Goal: Check status: Check status

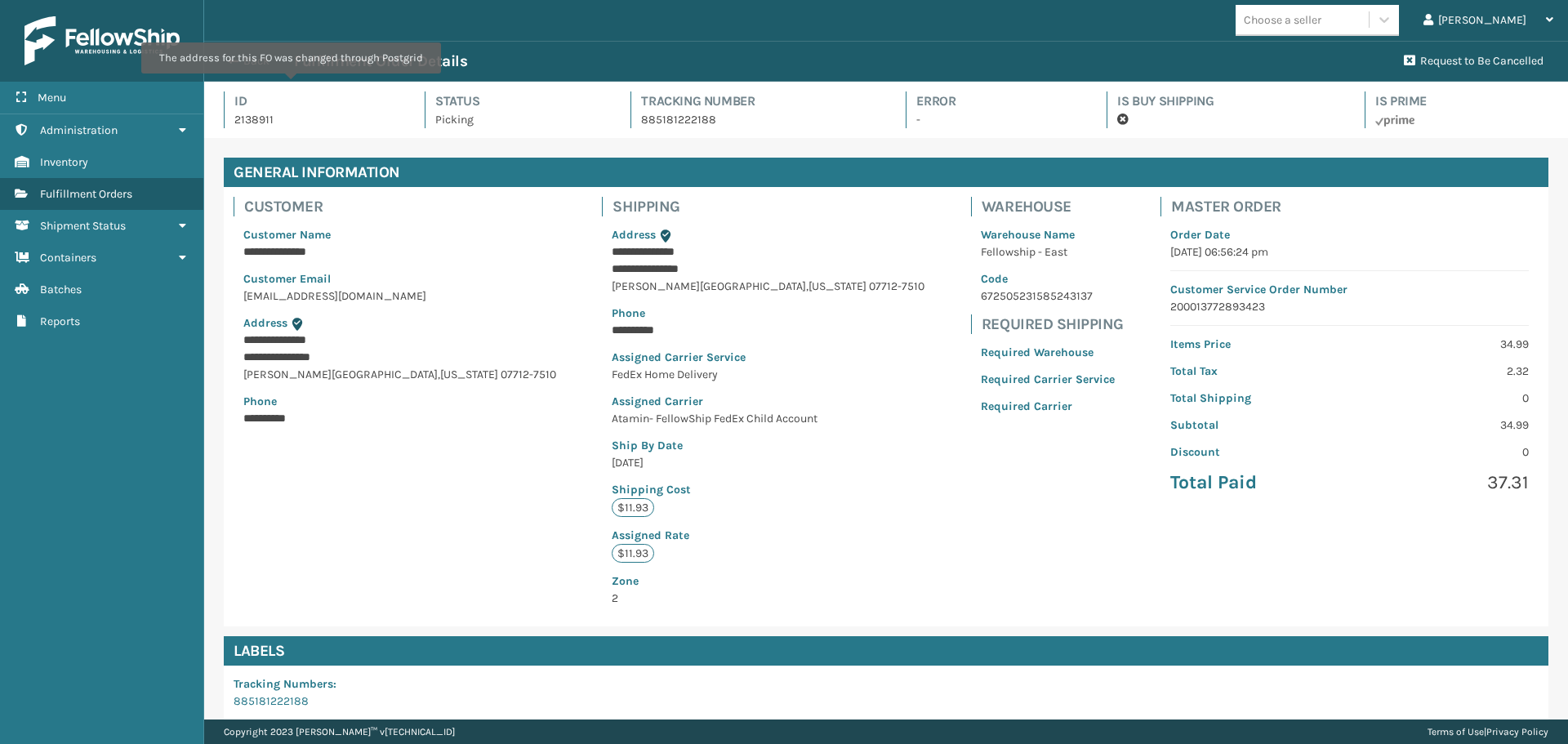
scroll to position [239, 0]
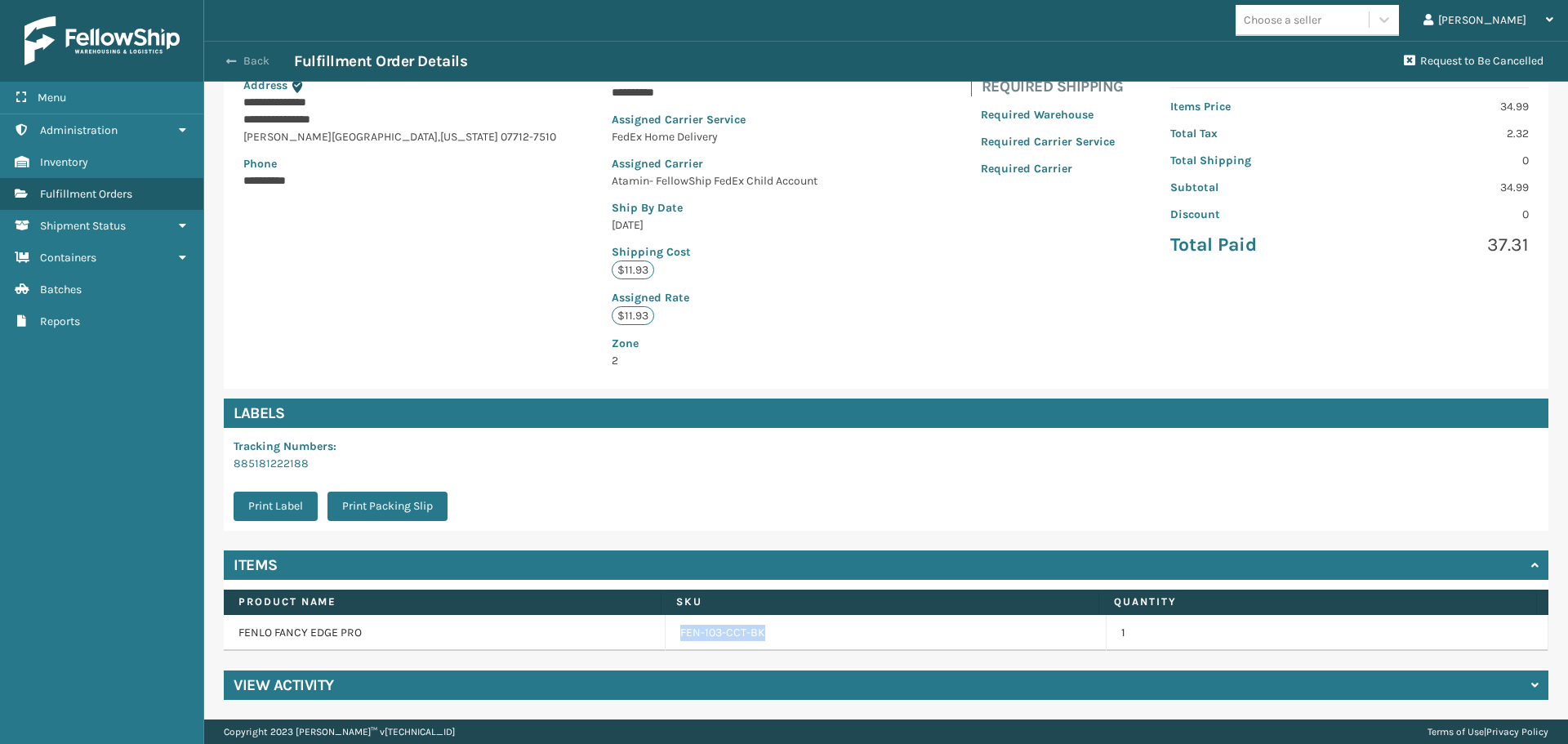
click at [257, 57] on button "Back" at bounding box center [256, 61] width 75 height 15
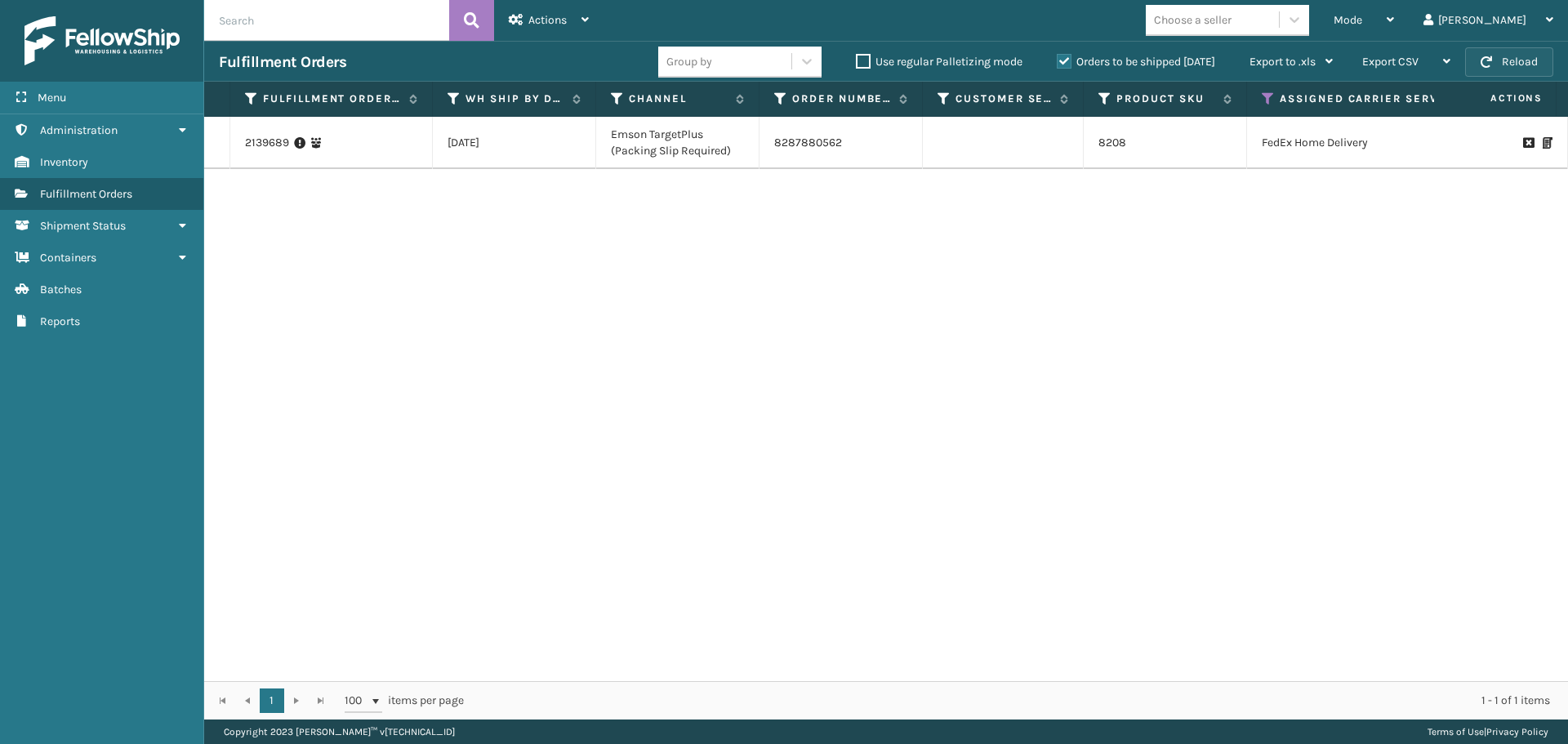
click at [1508, 68] on button "Reload" at bounding box center [1509, 62] width 88 height 29
click at [1394, 17] on div "Mode" at bounding box center [1364, 20] width 60 height 40
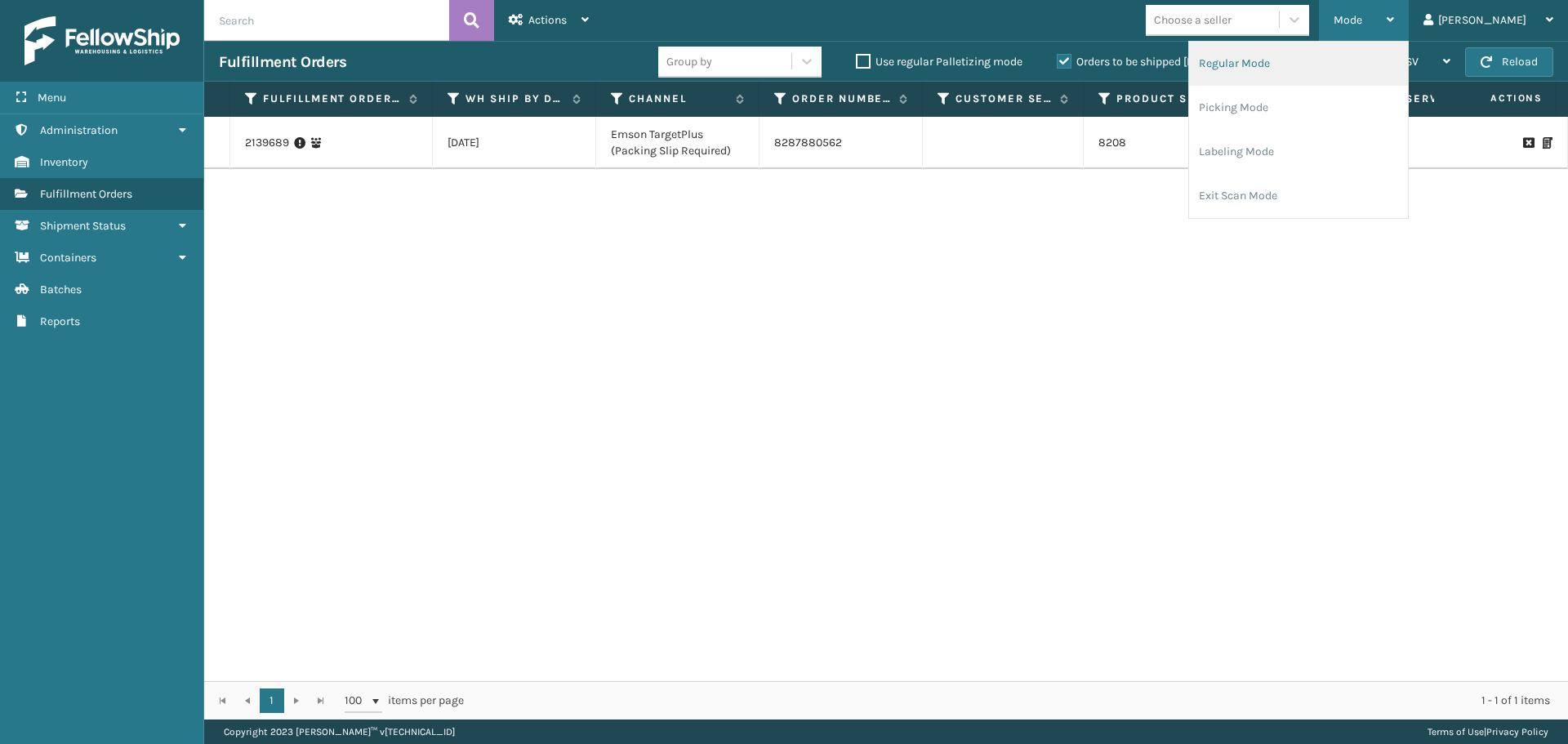
click at [1408, 54] on li "Regular Mode" at bounding box center [1298, 63] width 219 height 44
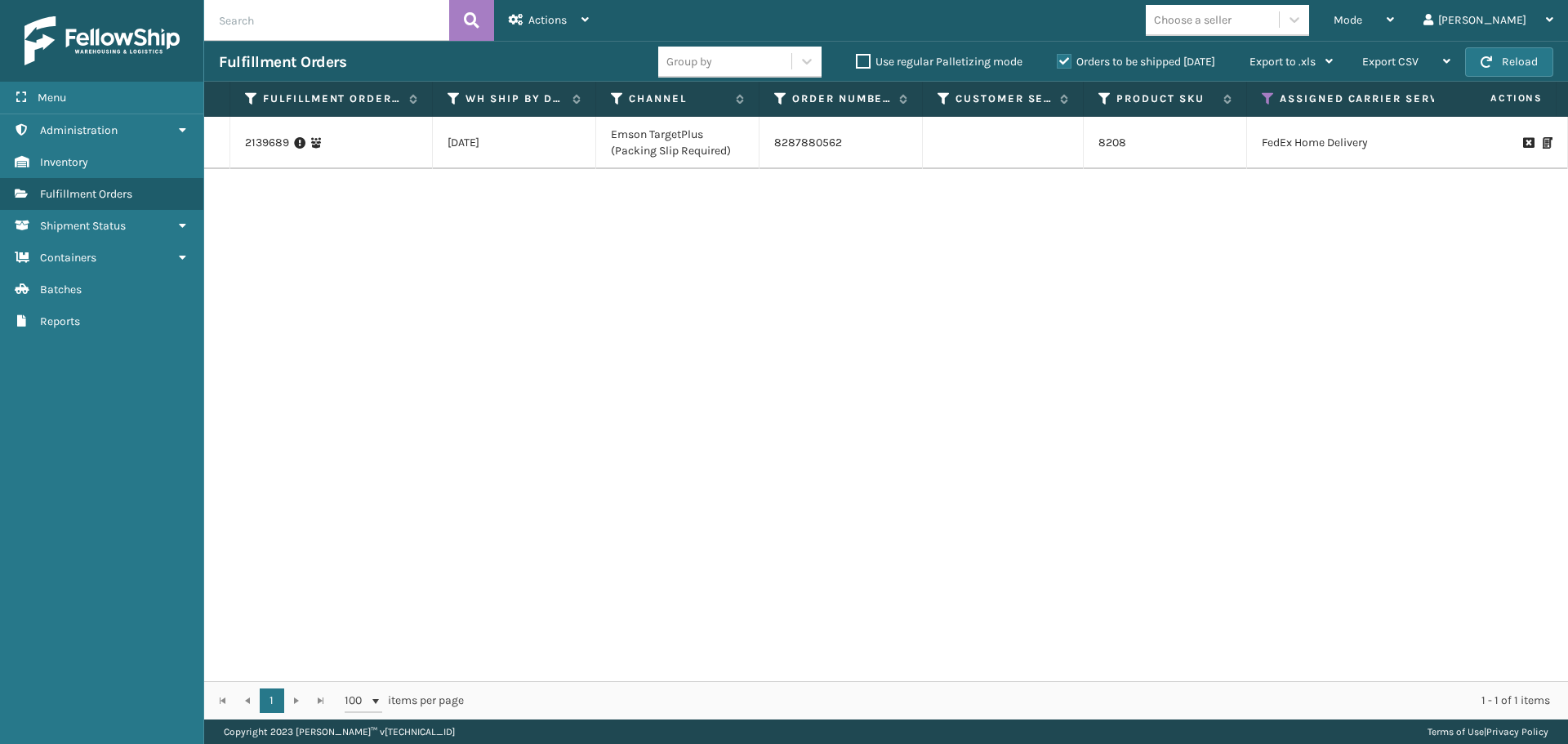
click at [1271, 95] on icon at bounding box center [1268, 98] width 13 height 15
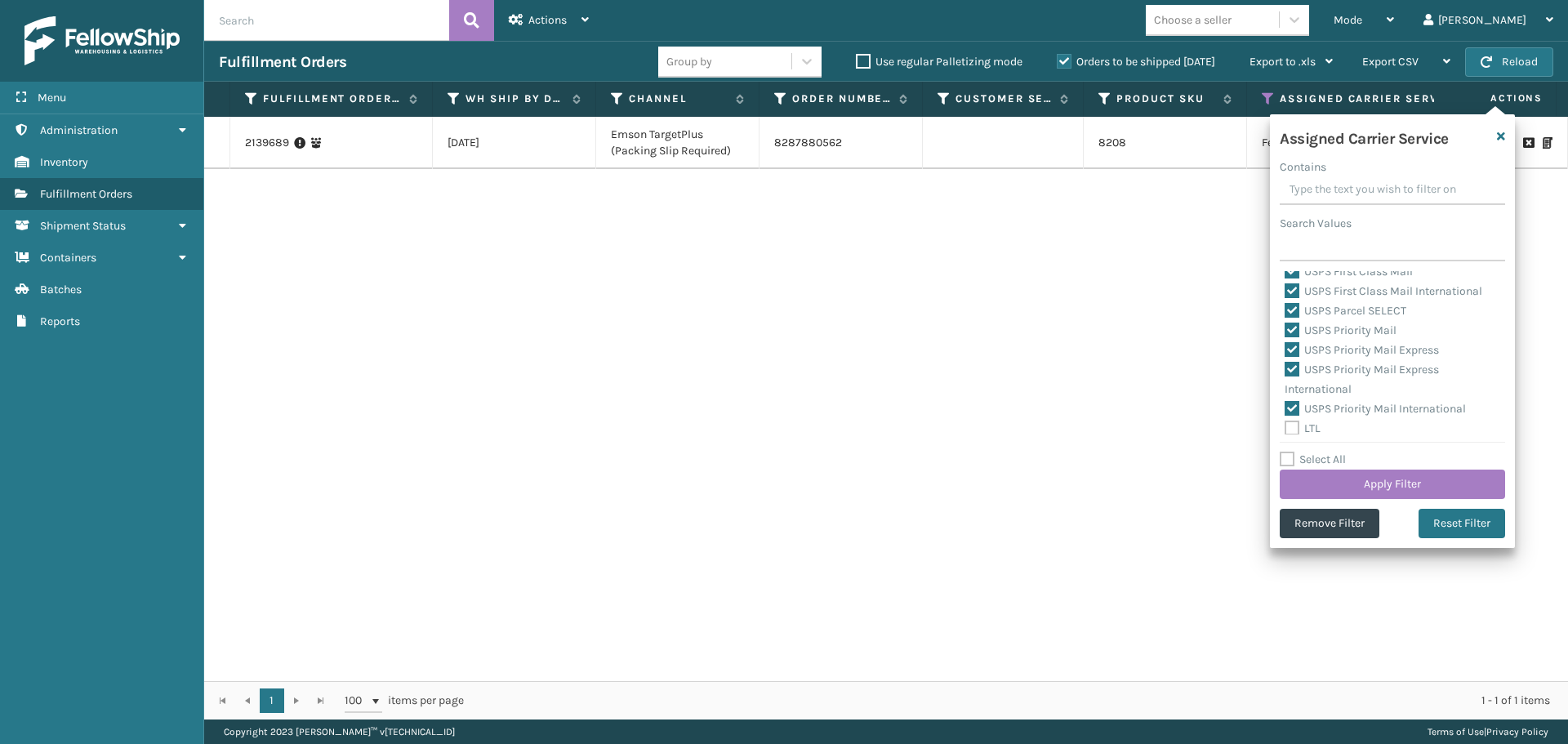
scroll to position [503, 0]
click at [249, 102] on icon at bounding box center [251, 98] width 13 height 15
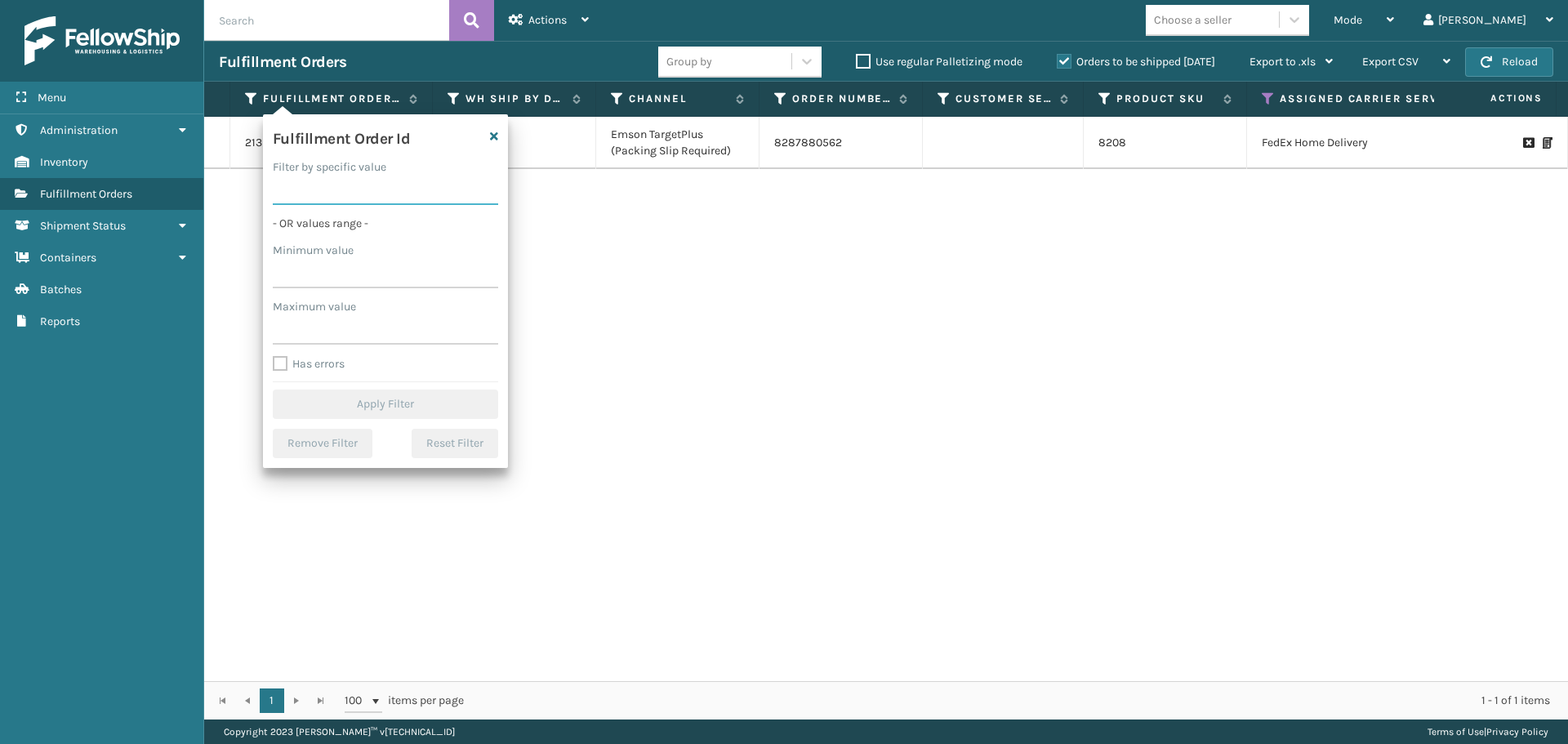
click at [303, 189] on input "Filter by specific value" at bounding box center [386, 190] width 226 height 29
paste input "2139593"
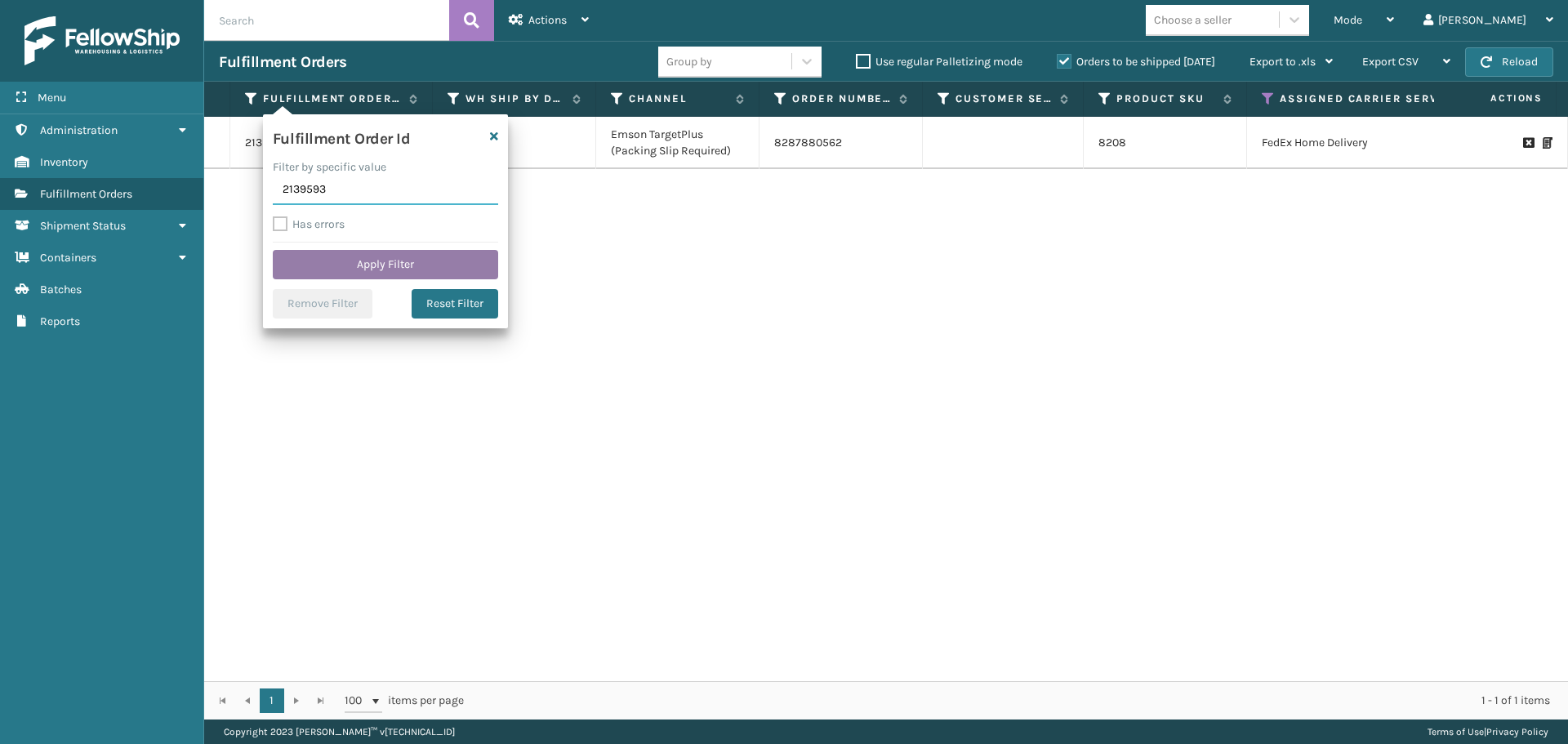
type input "2139593"
click at [328, 269] on button "Apply Filter" at bounding box center [386, 264] width 226 height 29
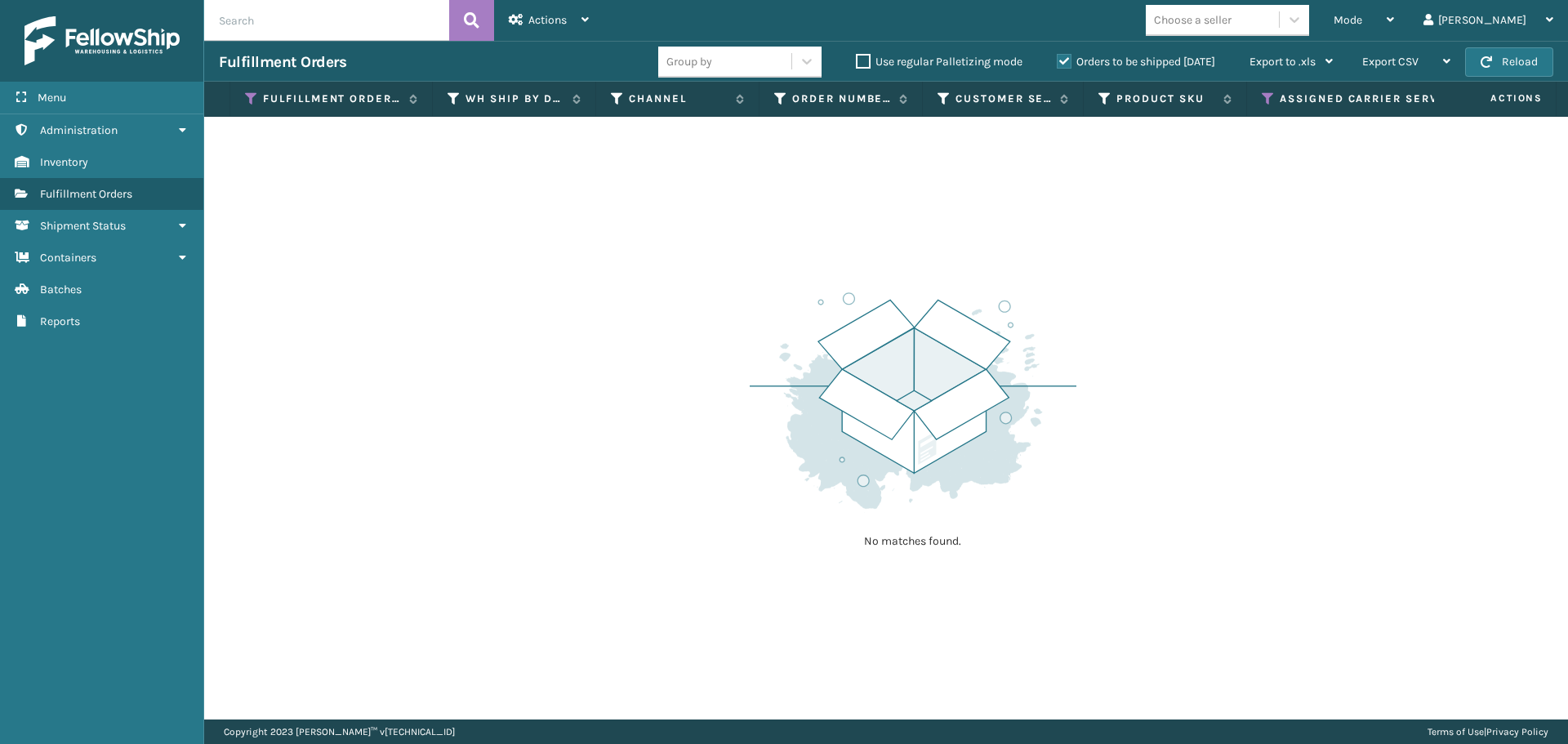
click at [1063, 64] on label "Orders to be shipped [DATE]" at bounding box center [1137, 62] width 158 height 14
click at [1057, 63] on input "Orders to be shipped [DATE]" at bounding box center [1057, 58] width 1 height 10
click at [1264, 96] on icon at bounding box center [1268, 98] width 13 height 15
click at [1362, 21] on span "Mode" at bounding box center [1348, 20] width 28 height 14
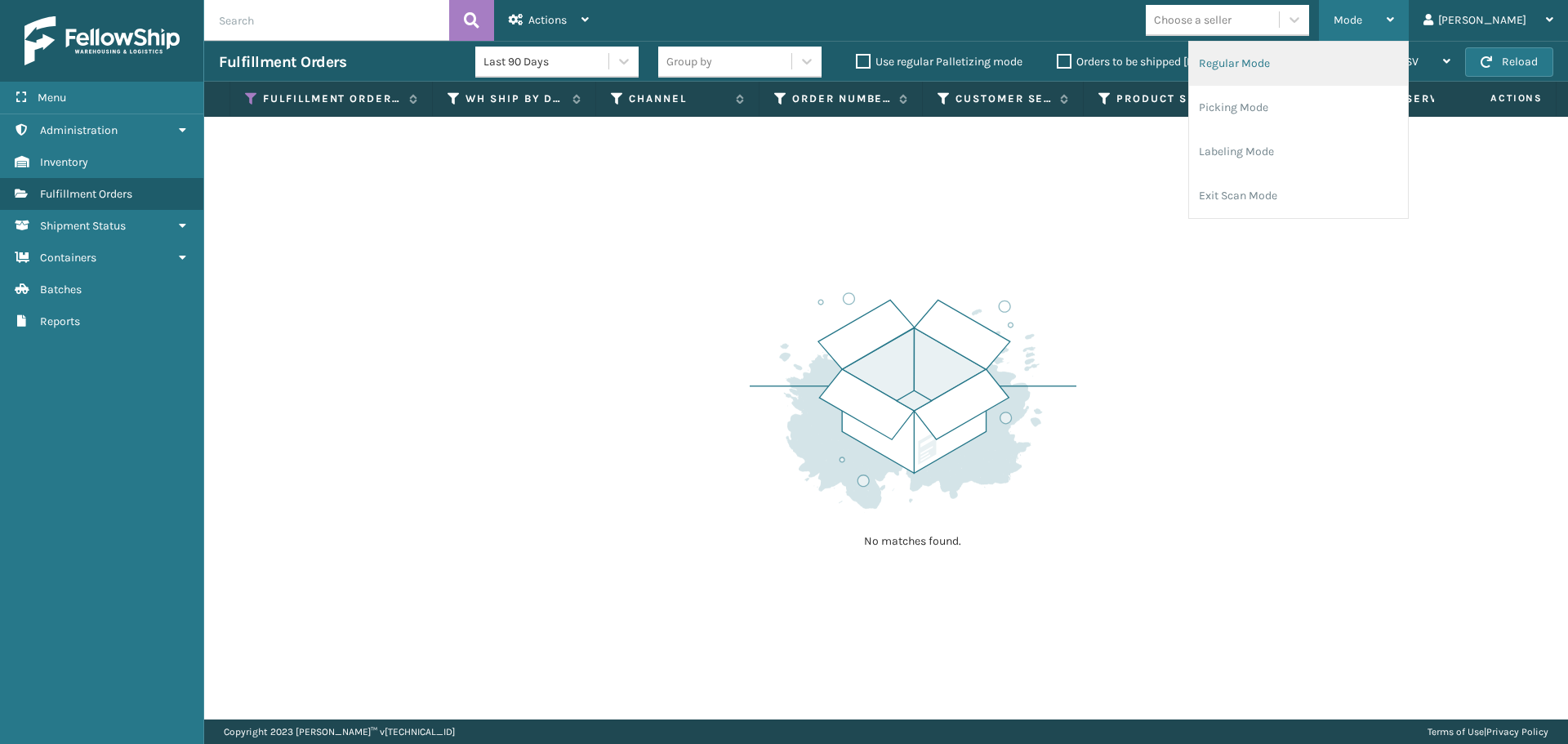
click at [1397, 67] on li "Regular Mode" at bounding box center [1298, 63] width 219 height 44
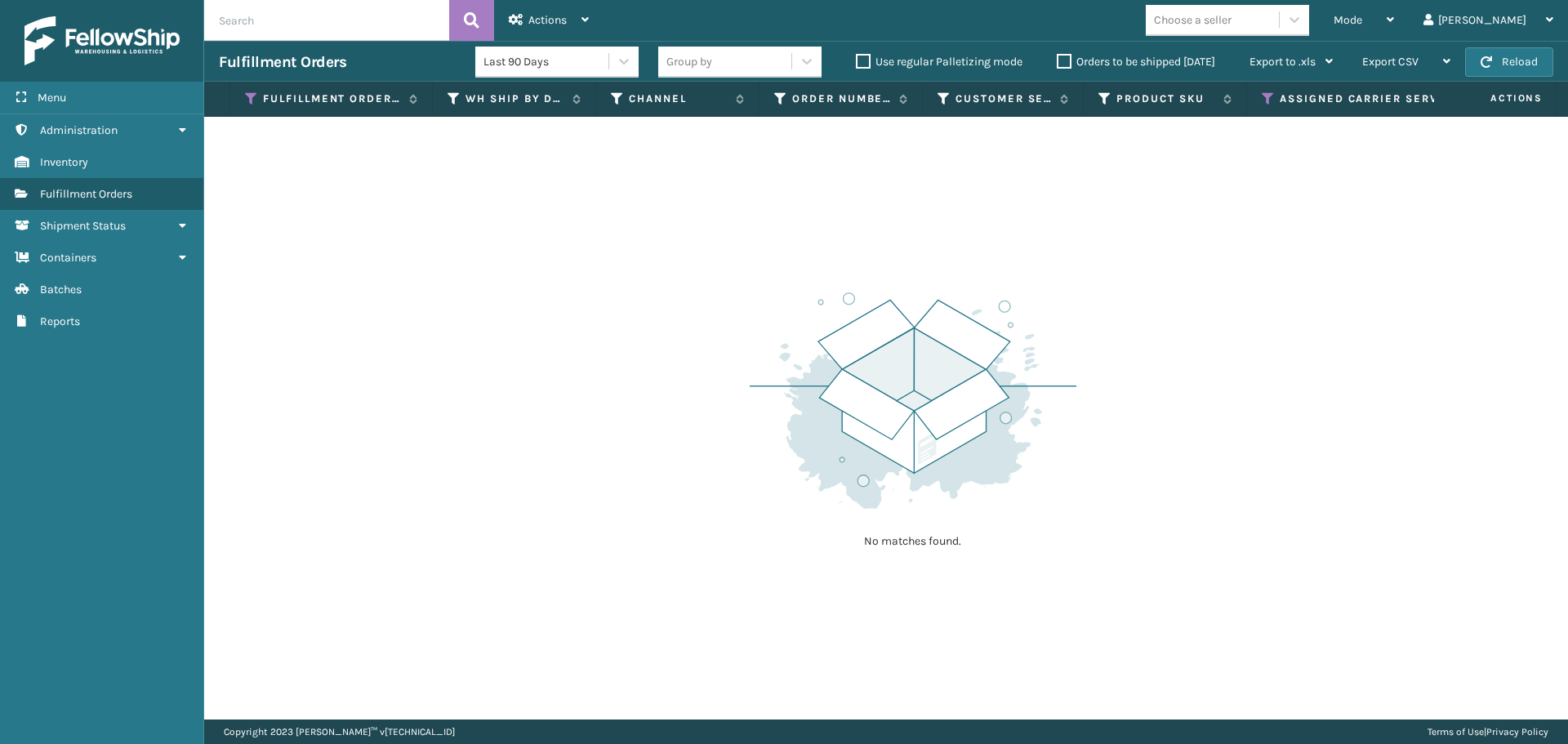
click at [1267, 96] on icon at bounding box center [1268, 98] width 13 height 15
click at [250, 101] on icon at bounding box center [251, 98] width 13 height 15
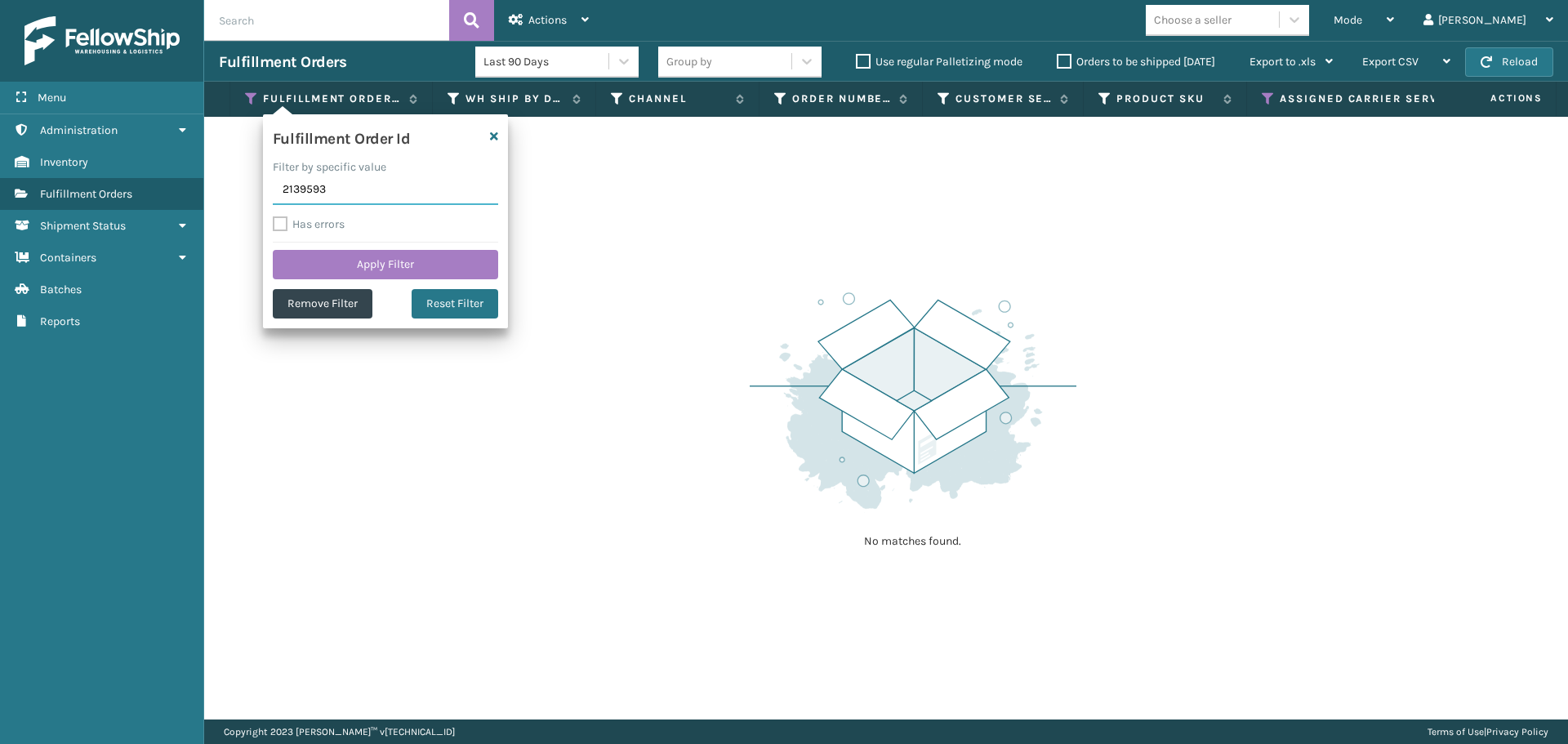
click at [342, 190] on input "2139593" at bounding box center [386, 190] width 226 height 29
click at [284, 188] on input "2139593" at bounding box center [386, 190] width 226 height 29
click at [337, 253] on button "Apply Filter" at bounding box center [386, 264] width 226 height 29
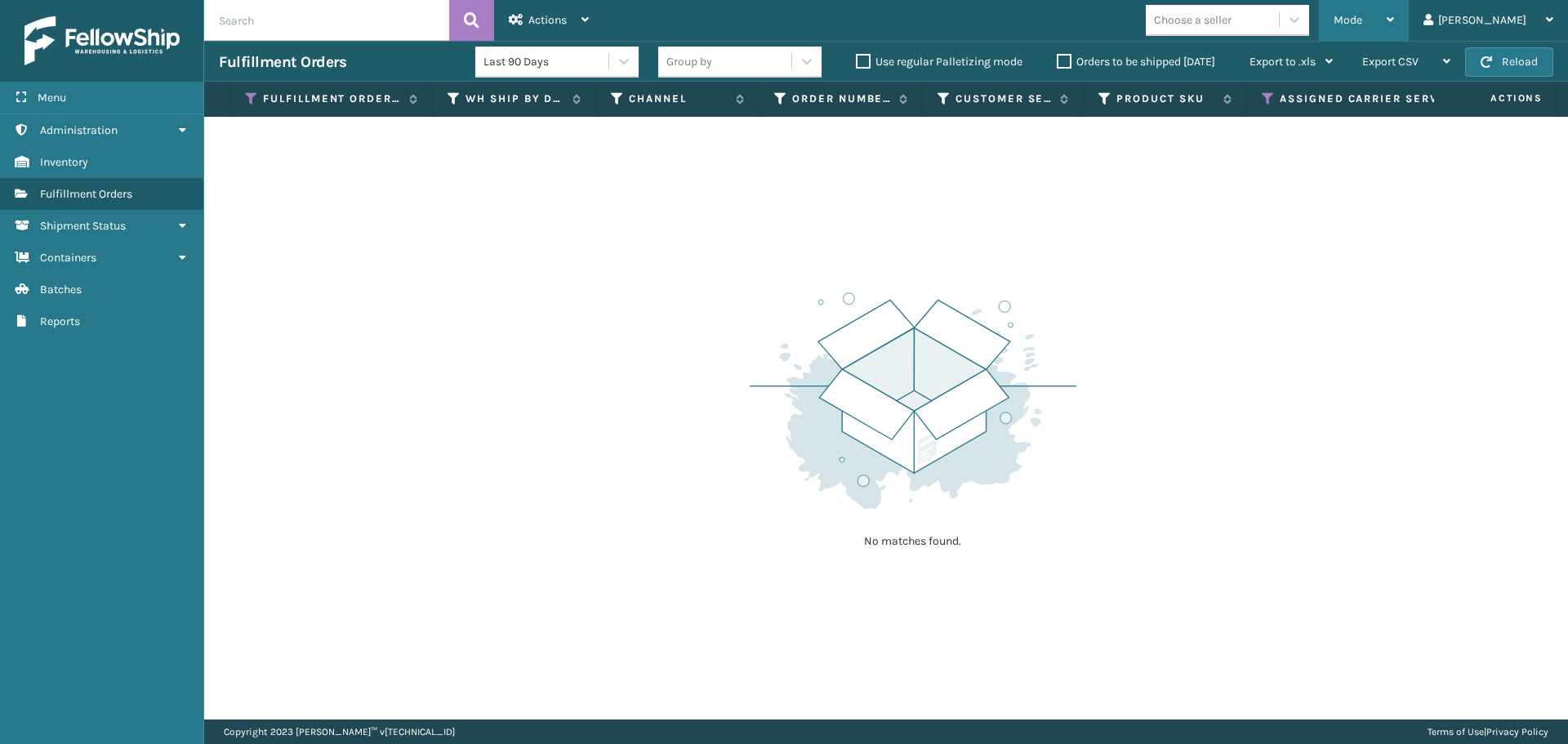
click at [1394, 24] on div "Mode" at bounding box center [1364, 20] width 60 height 40
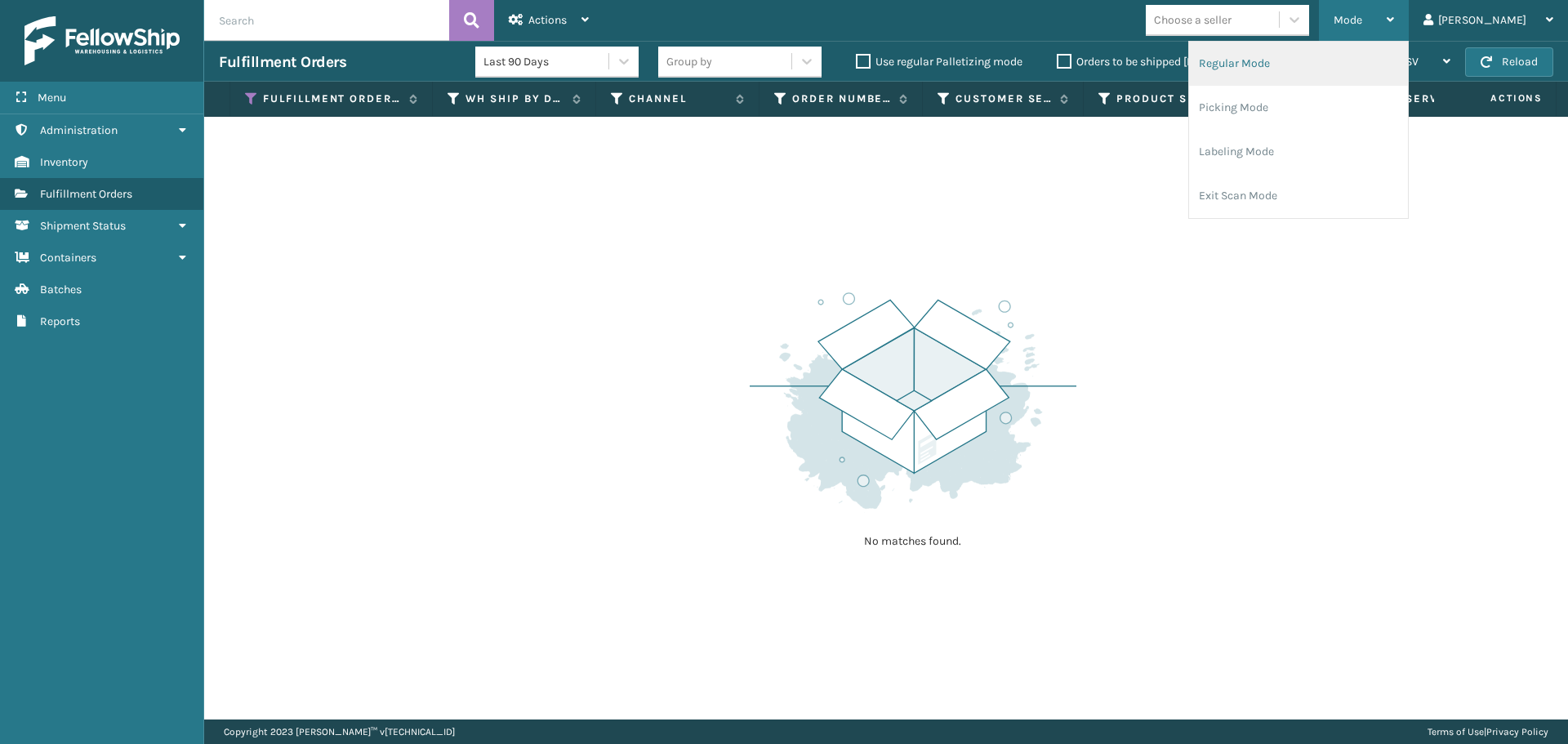
click at [1361, 56] on li "Regular Mode" at bounding box center [1298, 63] width 219 height 44
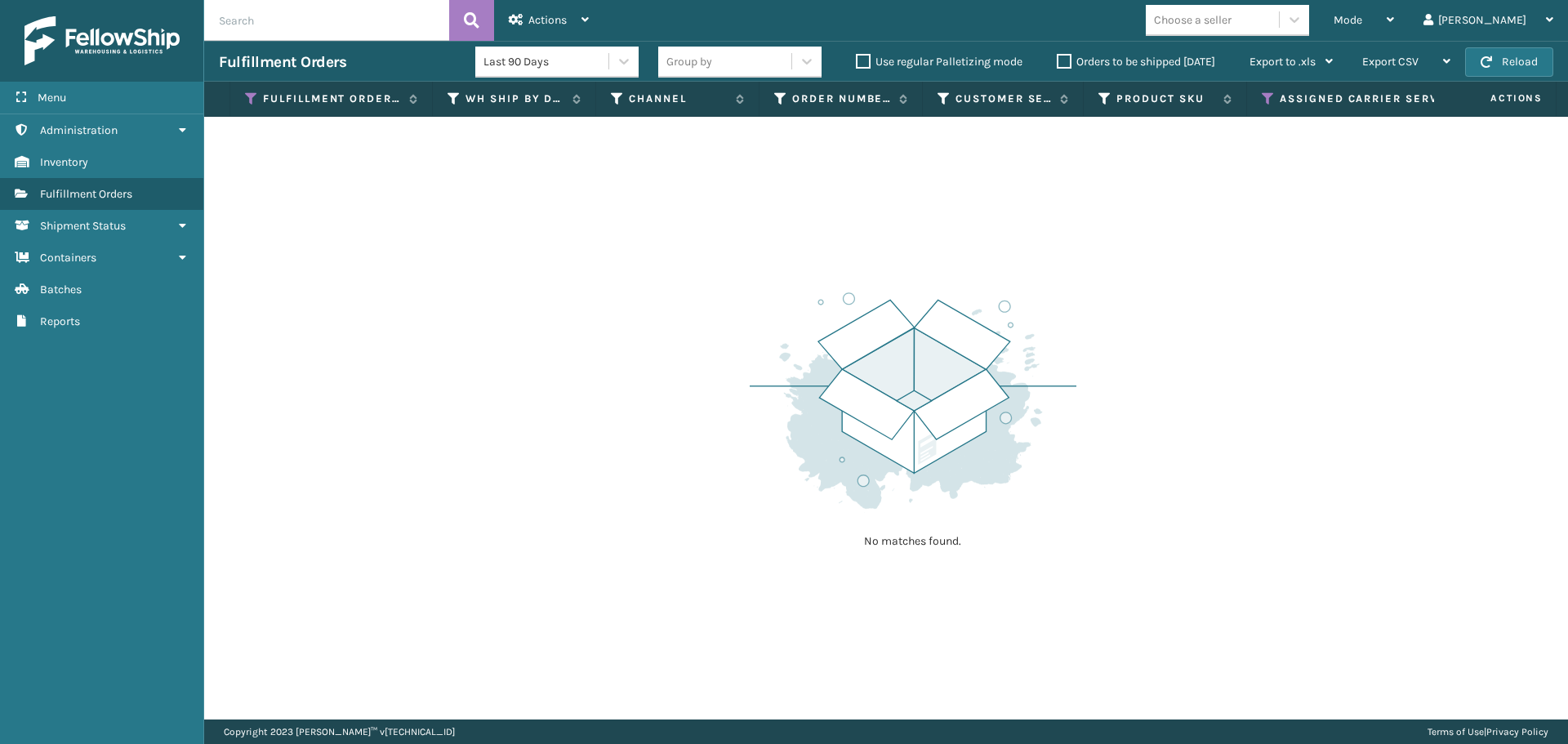
click at [1068, 57] on label "Orders to be shipped [DATE]" at bounding box center [1137, 62] width 158 height 14
click at [1057, 57] on input "Orders to be shipped [DATE]" at bounding box center [1057, 58] width 1 height 10
click at [545, 24] on span "Actions" at bounding box center [548, 20] width 39 height 14
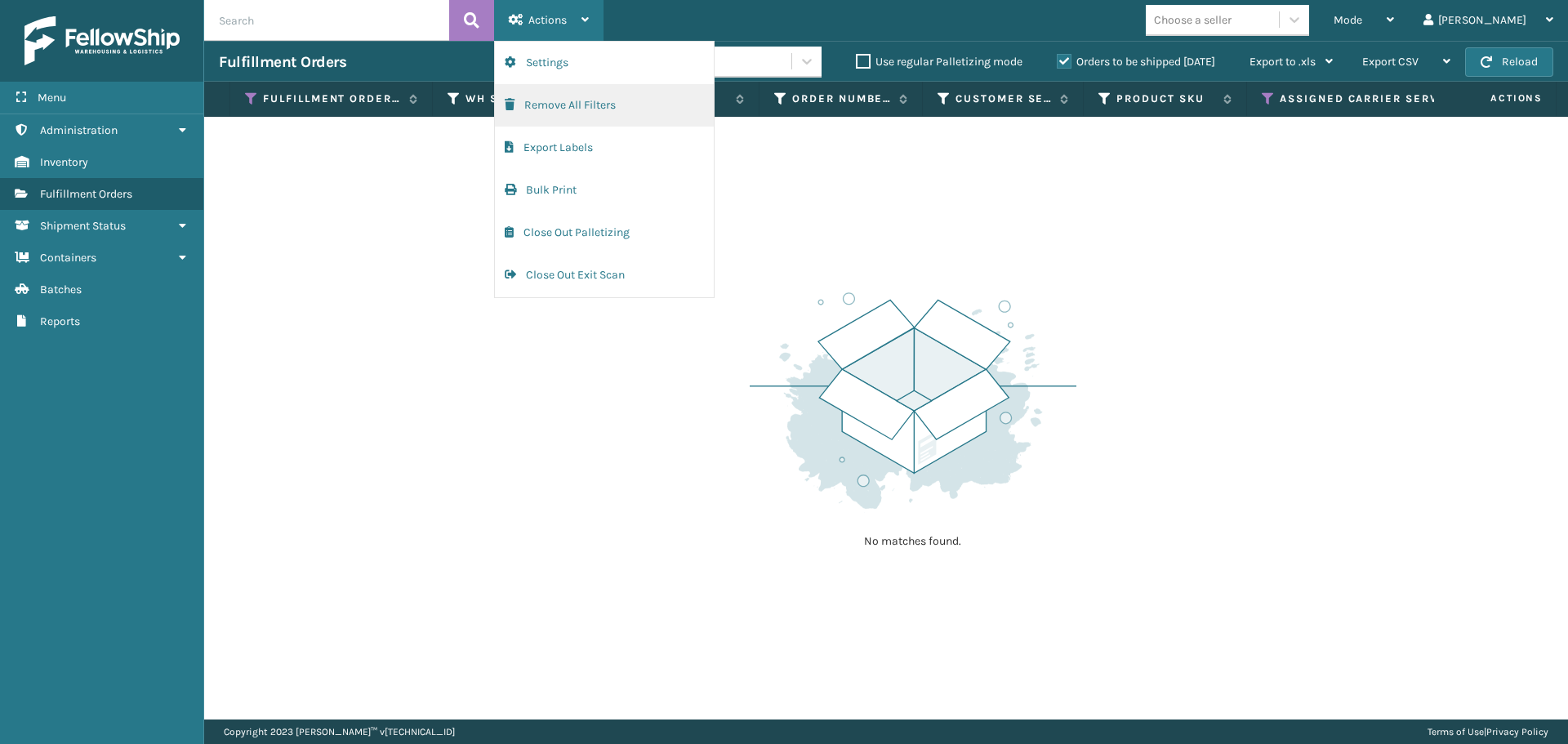
click at [565, 101] on button "Remove All Filters" at bounding box center [604, 105] width 219 height 42
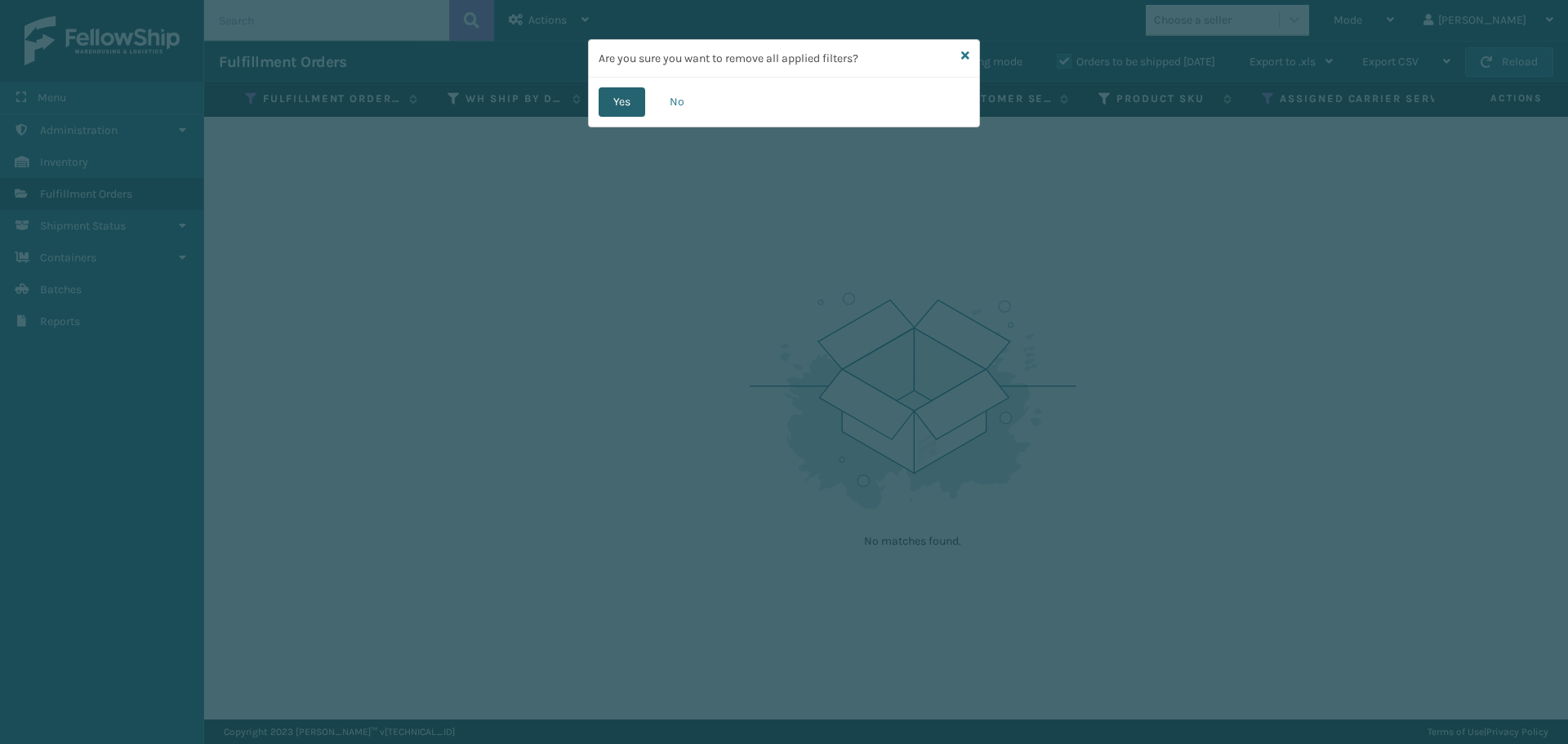
click at [628, 108] on button "Yes" at bounding box center [622, 102] width 46 height 29
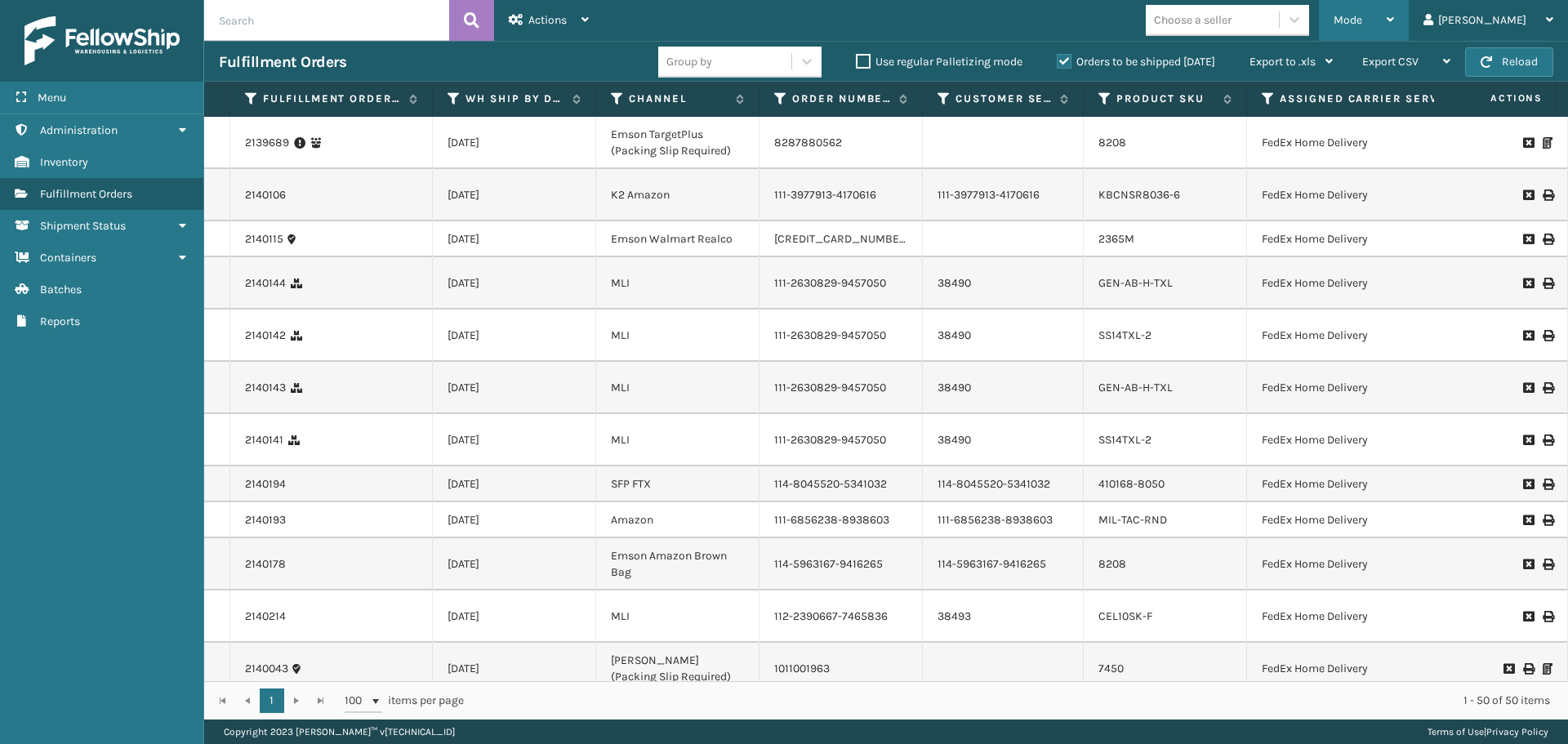
click at [1362, 24] on span "Mode" at bounding box center [1348, 20] width 28 height 14
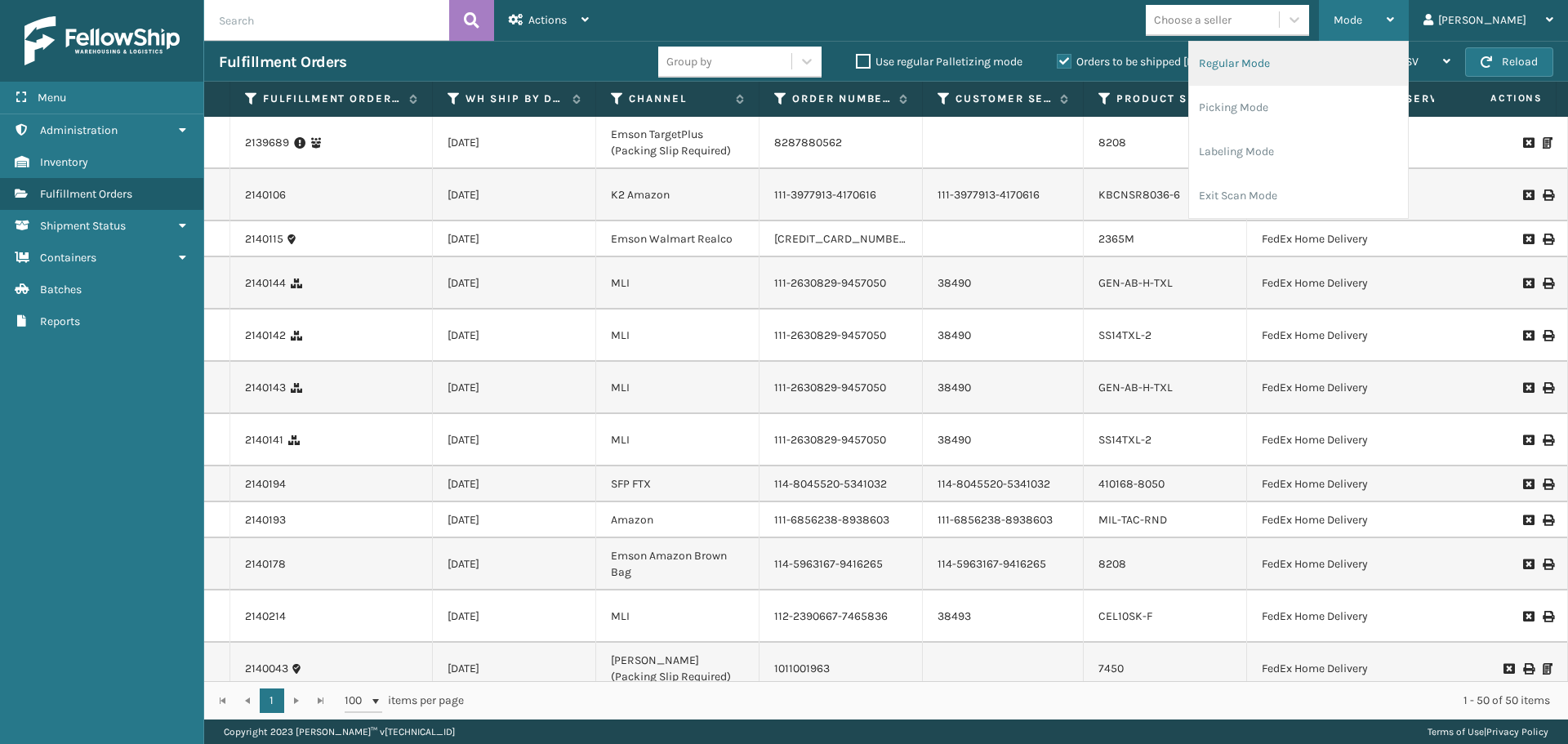
click at [1398, 57] on li "Regular Mode" at bounding box center [1298, 63] width 219 height 44
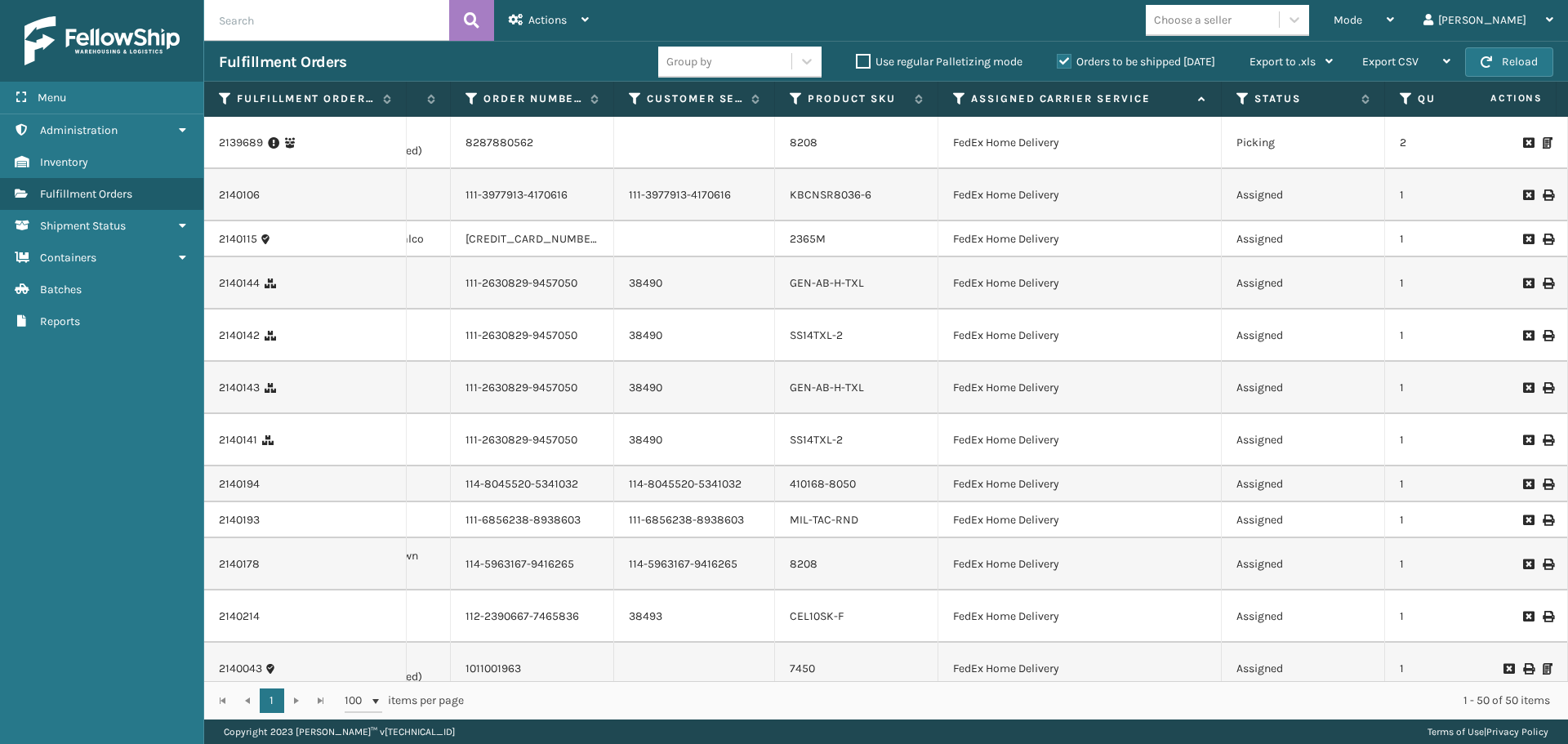
scroll to position [0, 313]
click at [953, 95] on icon at bounding box center [954, 98] width 13 height 15
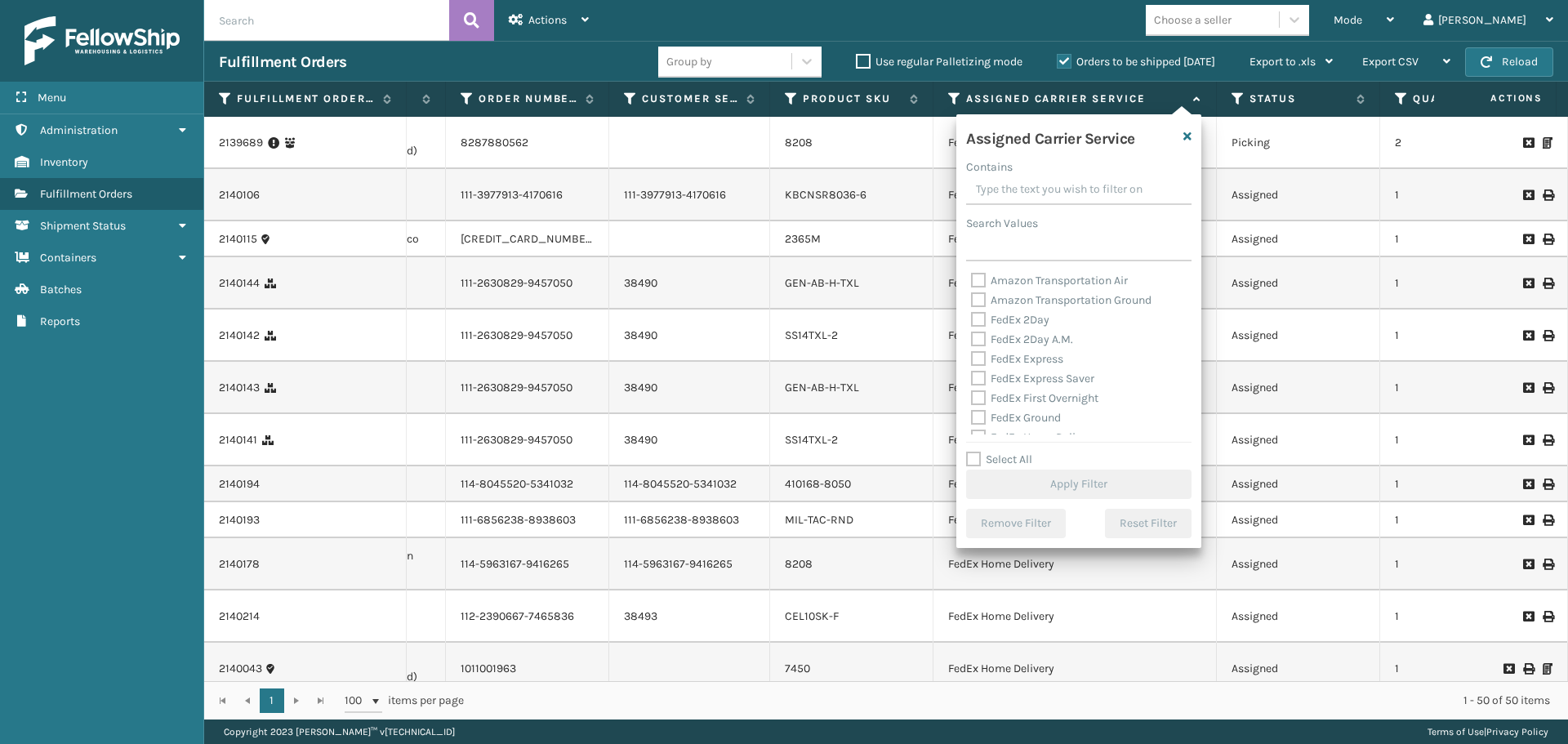
click at [970, 463] on label "Select All" at bounding box center [999, 460] width 66 height 14
click at [970, 452] on input "Select All" at bounding box center [1088, 451] width 245 height 2
checkbox input "true"
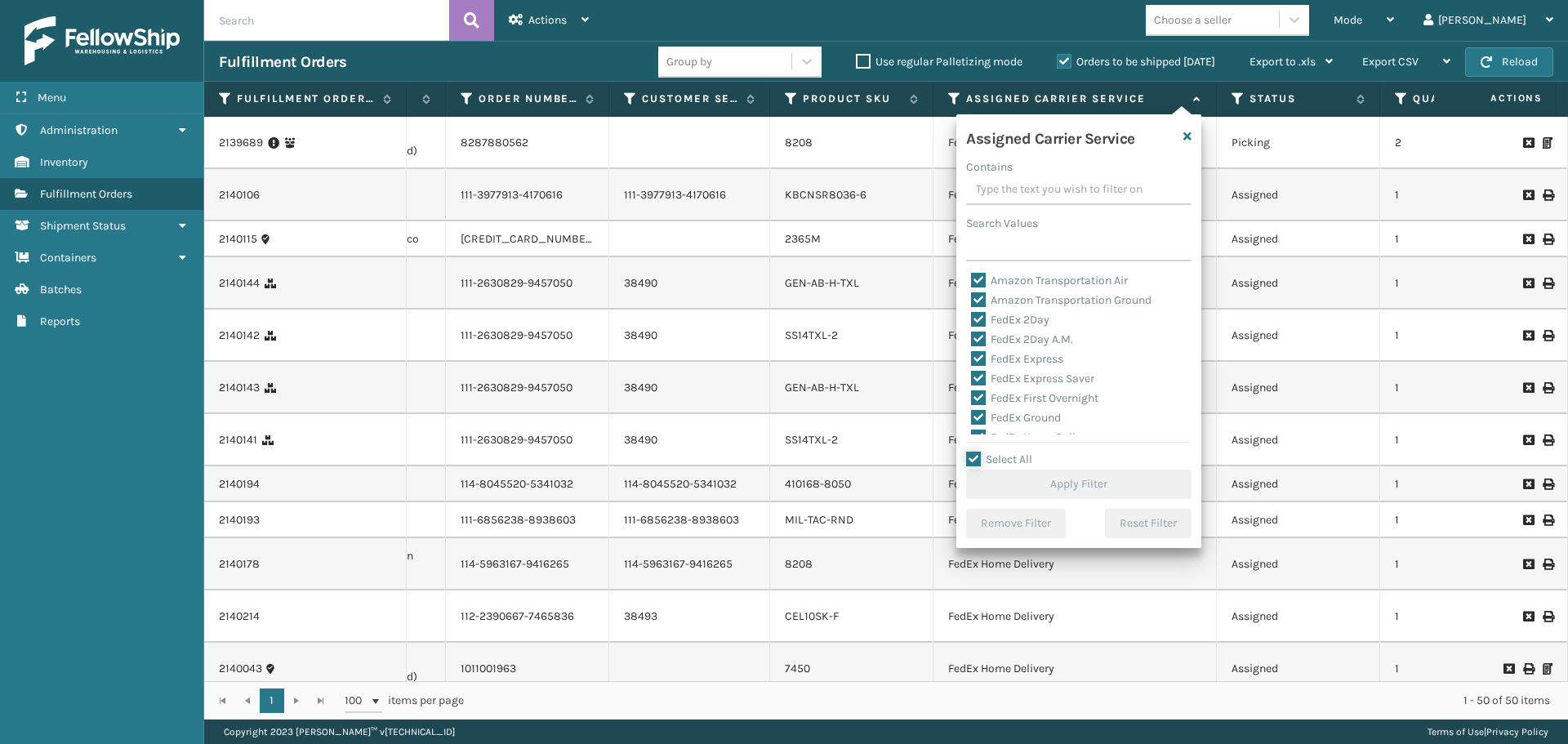
checkbox input "true"
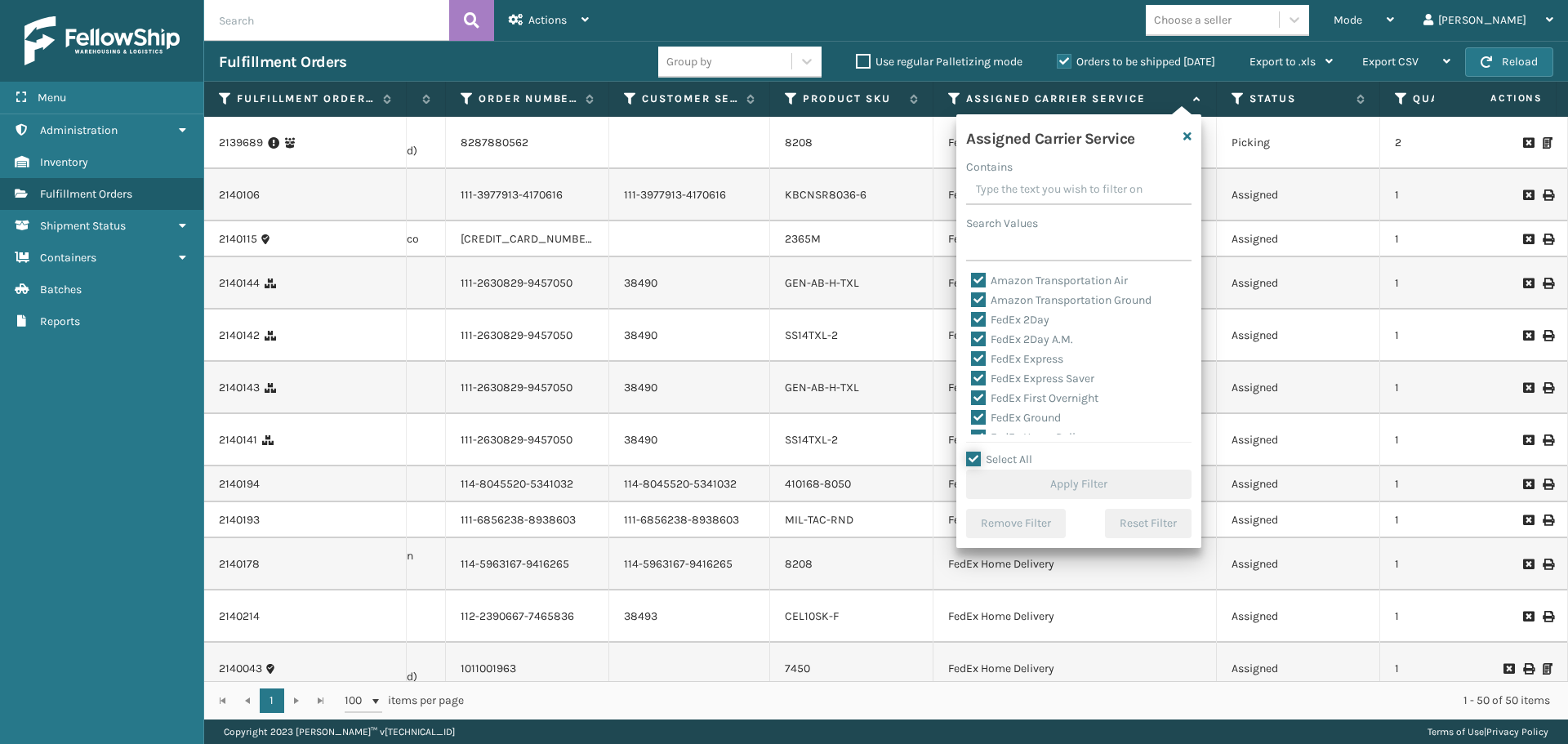
checkbox input "true"
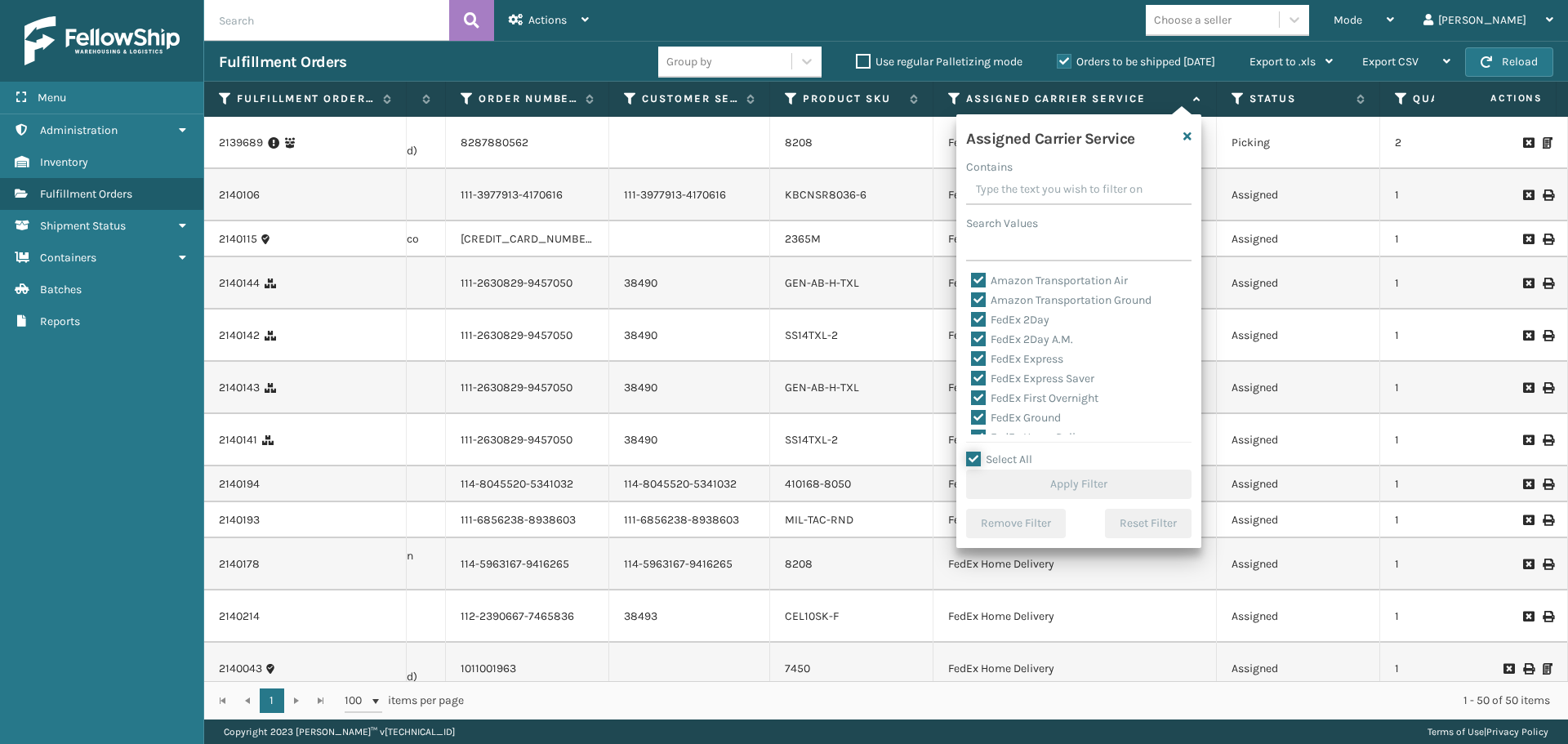
checkbox input "true"
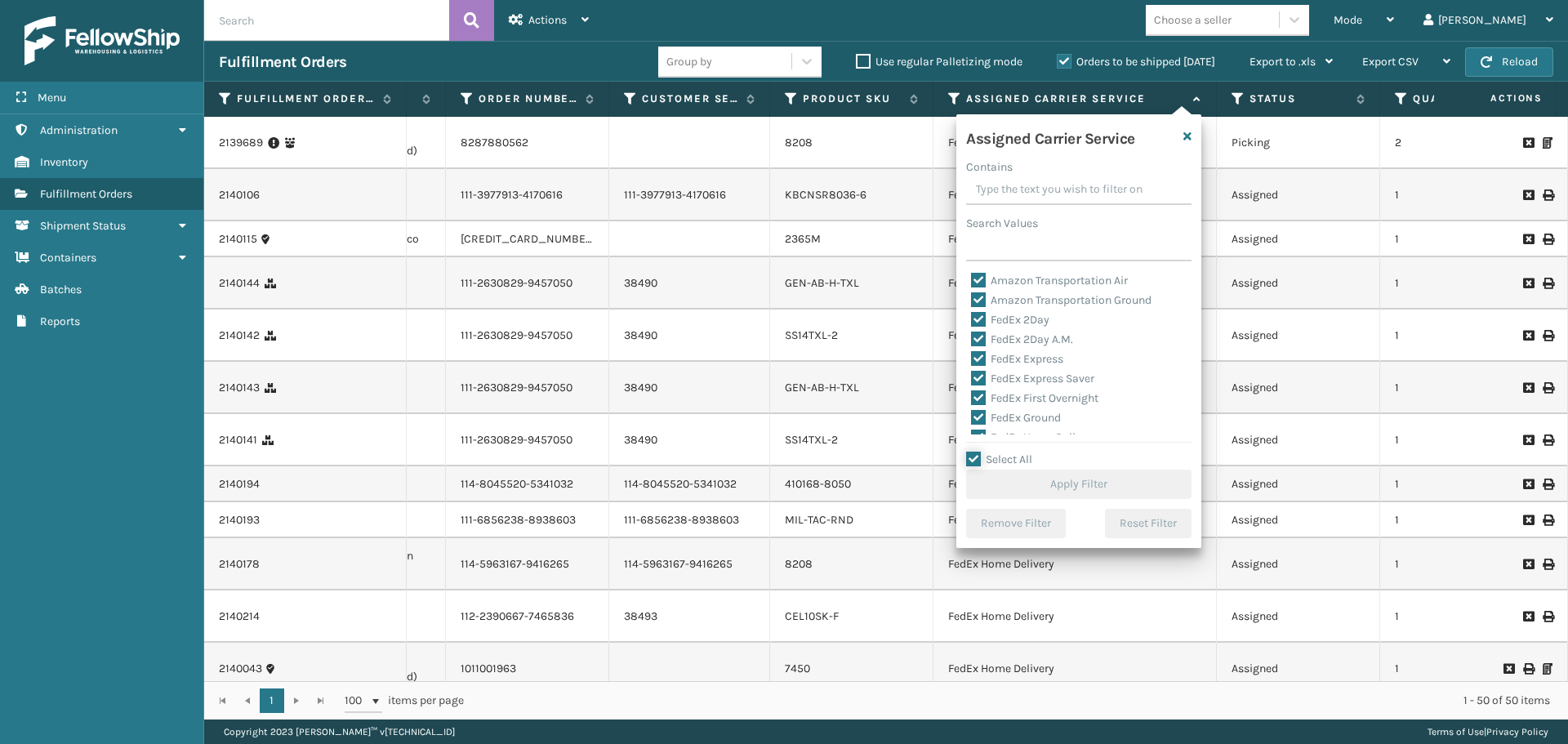
checkbox input "true"
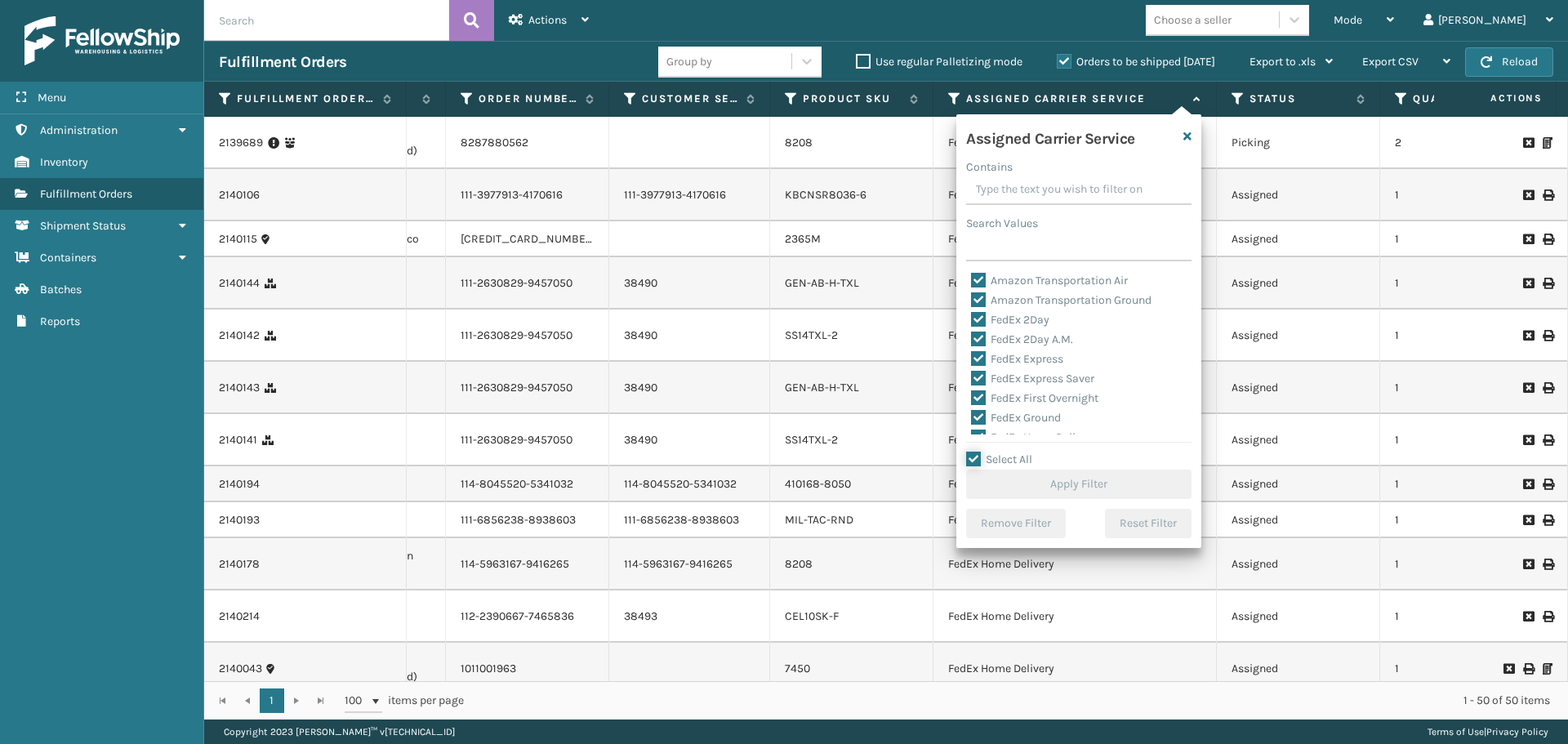
checkbox input "true"
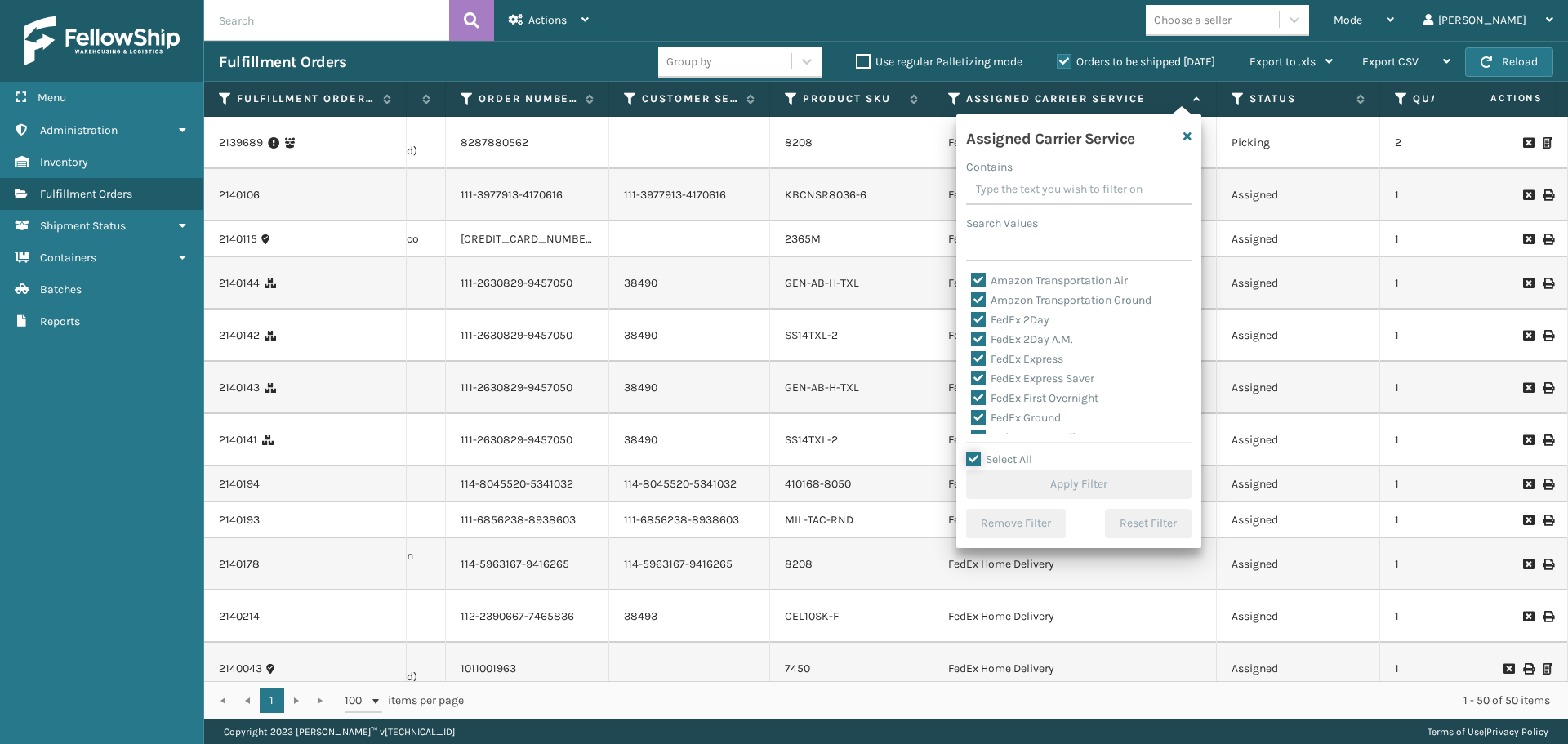
checkbox input "true"
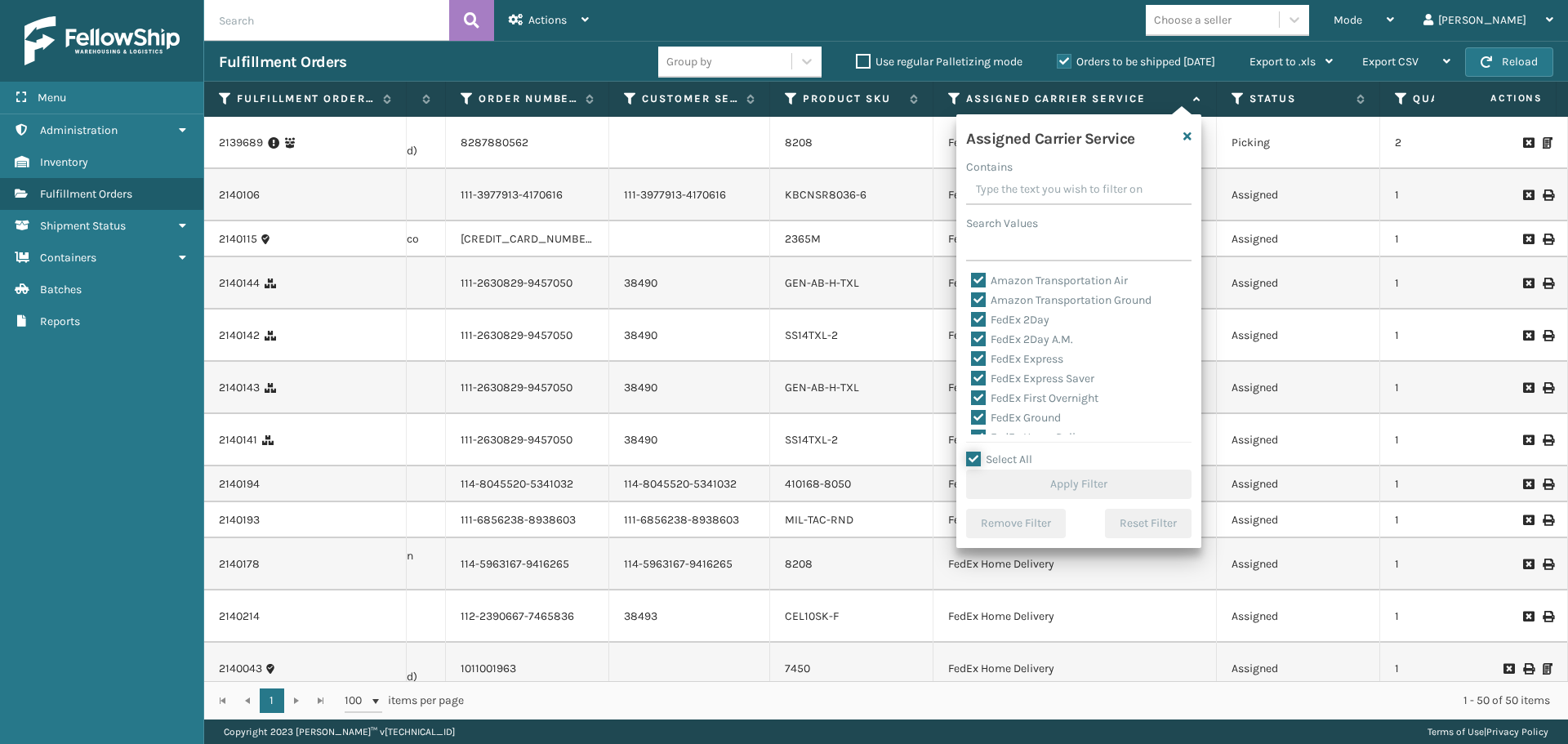
checkbox input "true"
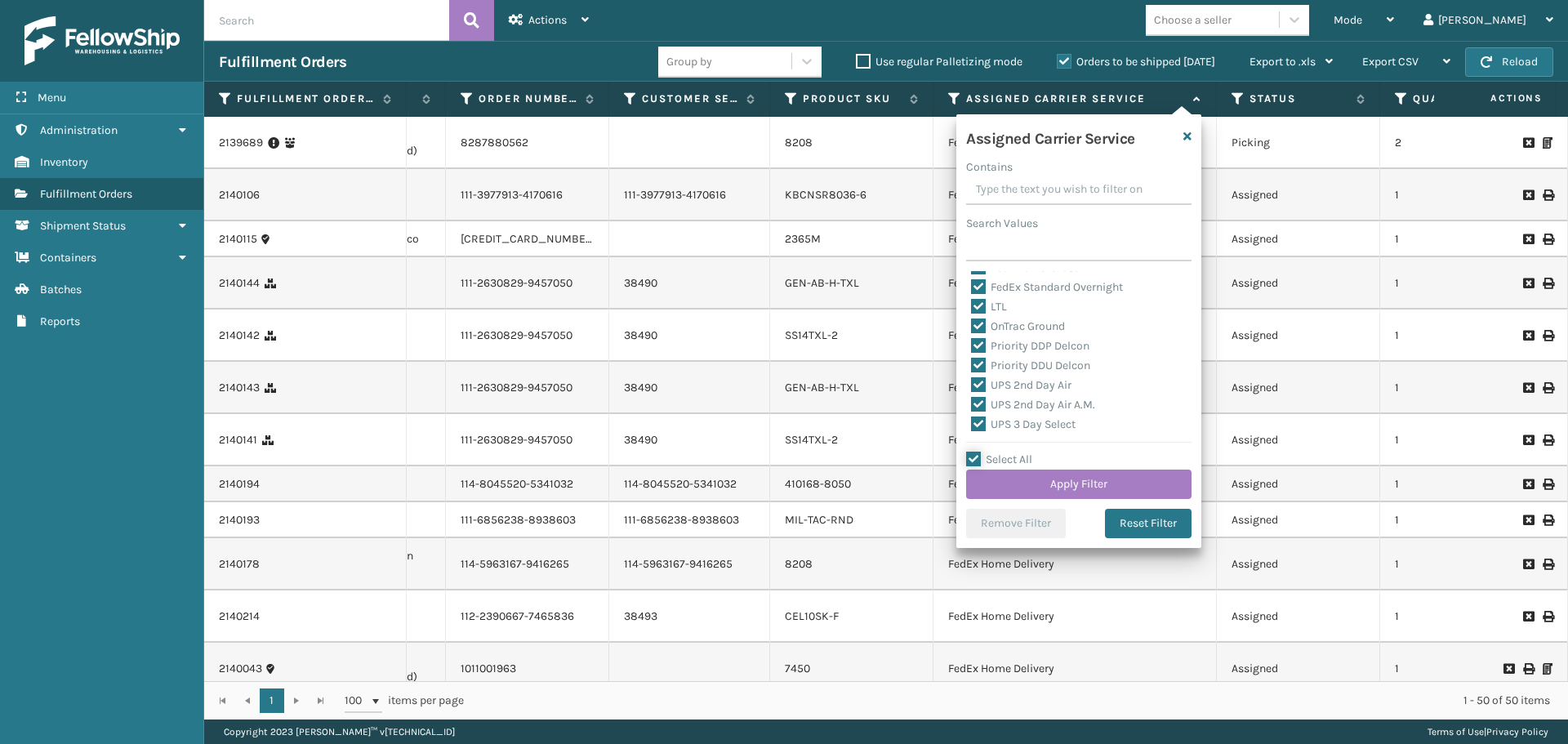
scroll to position [245, 0]
click at [982, 274] on label "LTL" at bounding box center [989, 270] width 36 height 14
click at [972, 272] on input "LTL" at bounding box center [971, 267] width 1 height 10
checkbox input "false"
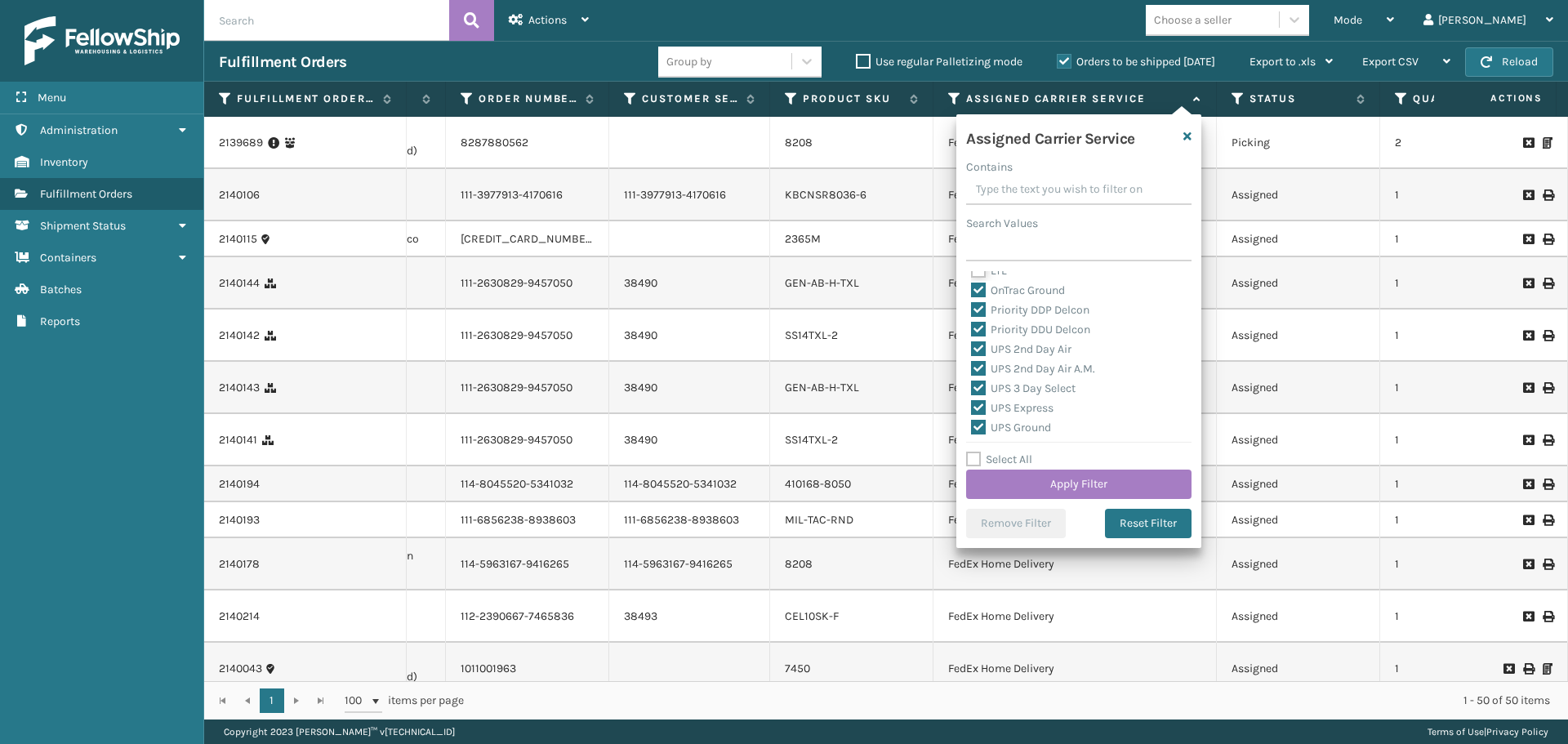
scroll to position [235, 0]
click at [1062, 487] on button "Apply Filter" at bounding box center [1079, 484] width 226 height 29
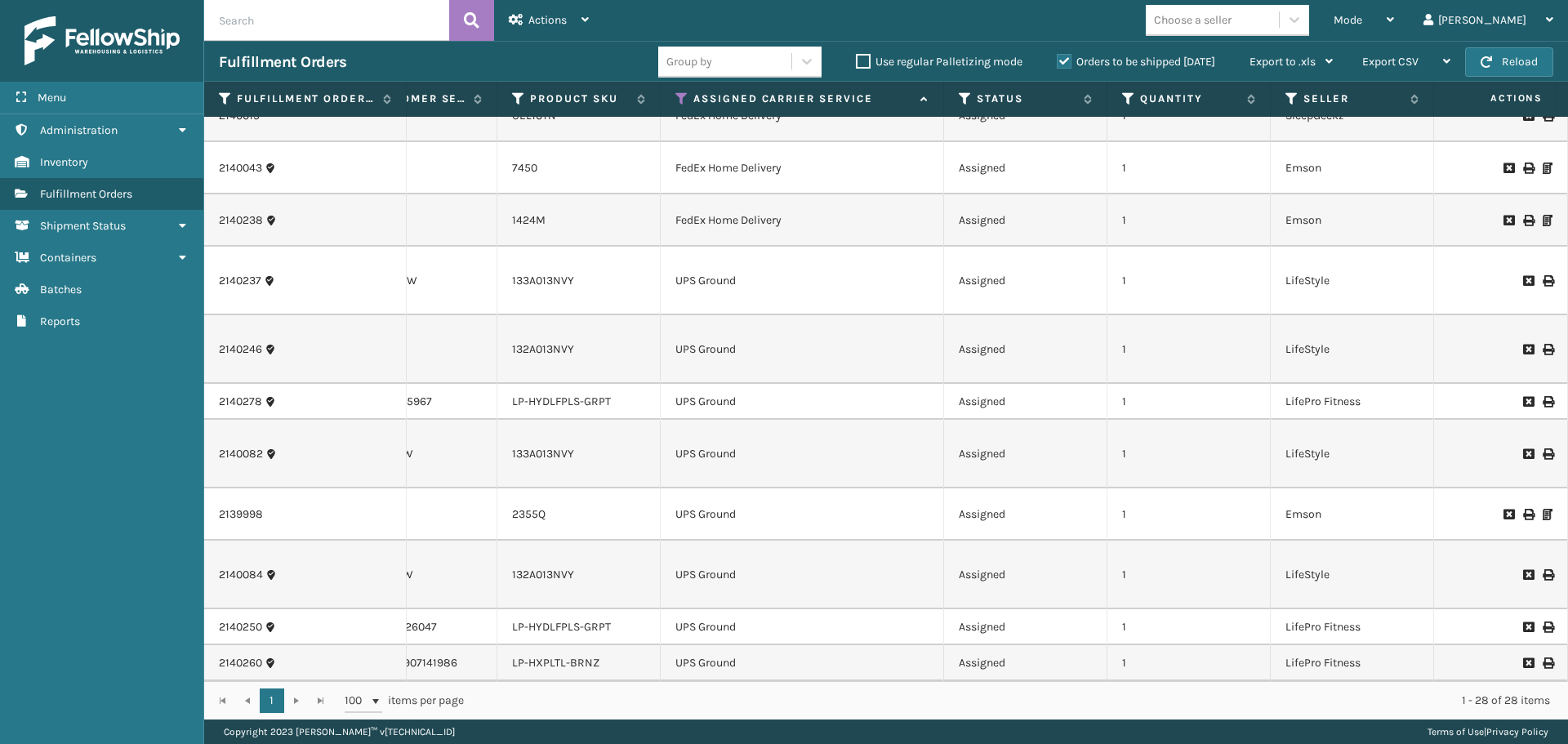
scroll to position [945, 586]
click at [225, 96] on icon at bounding box center [225, 98] width 13 height 15
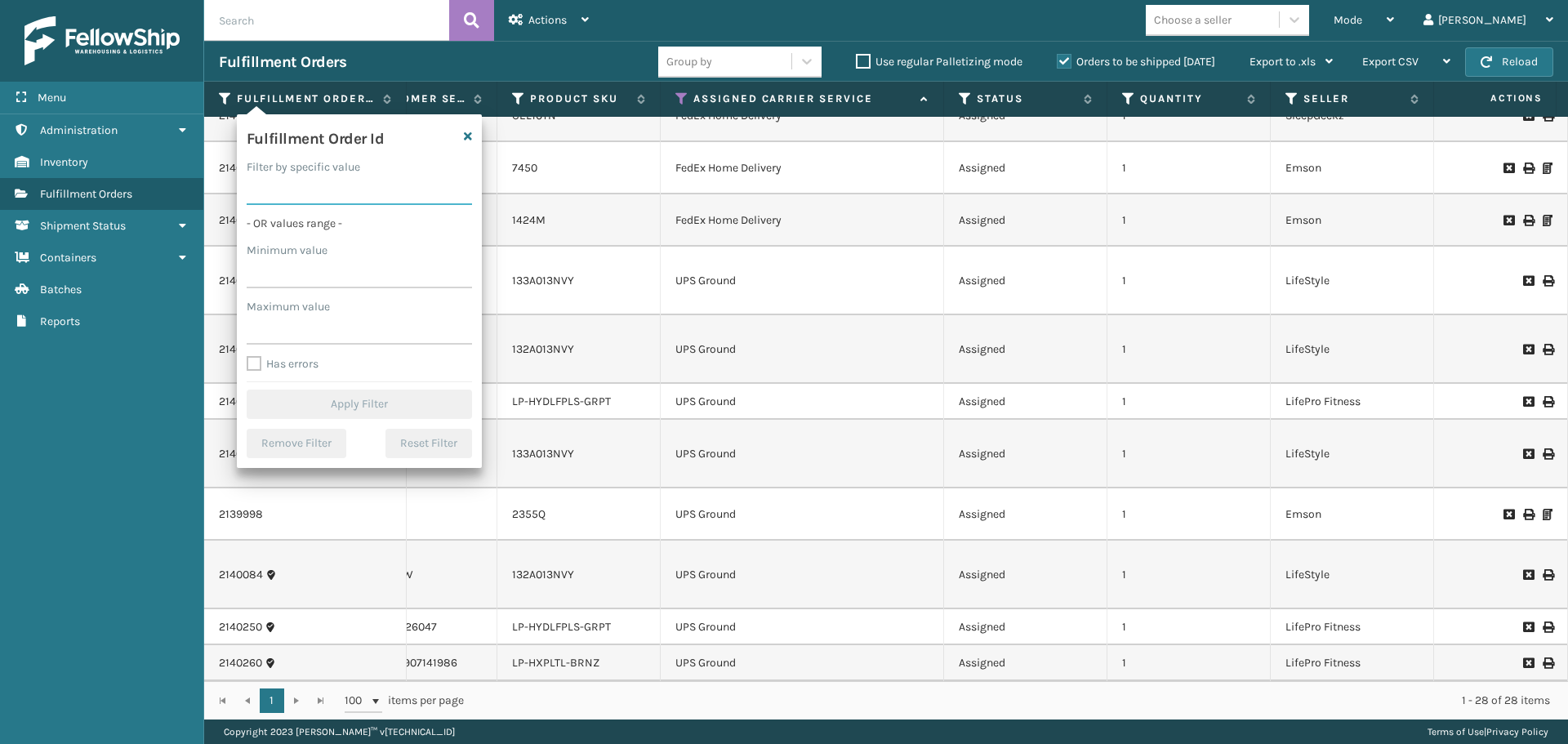
click at [270, 196] on input "Filter by specific value" at bounding box center [359, 190] width 226 height 29
paste input "2139593"
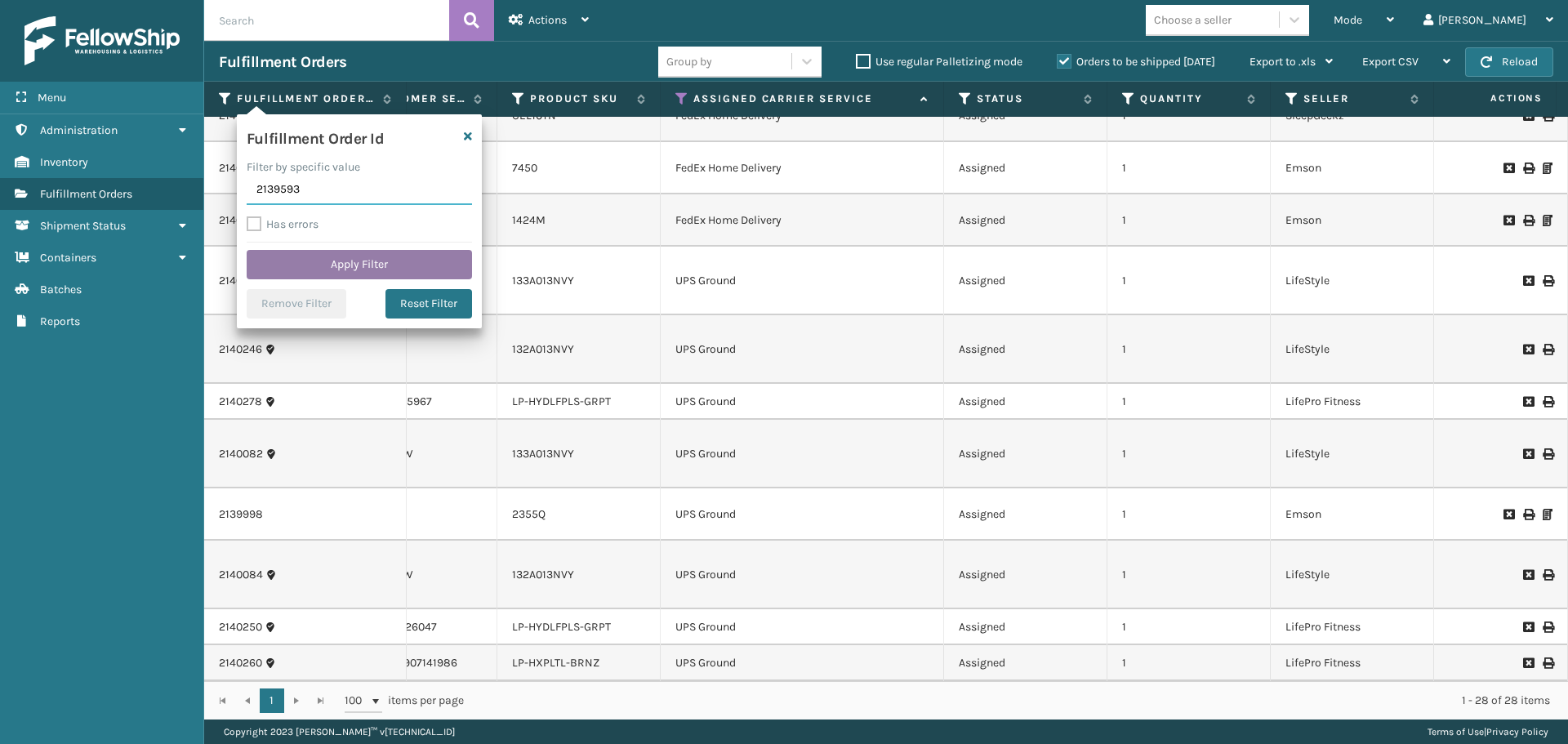
type input "2139593"
click at [313, 277] on button "Apply Filter" at bounding box center [359, 264] width 226 height 29
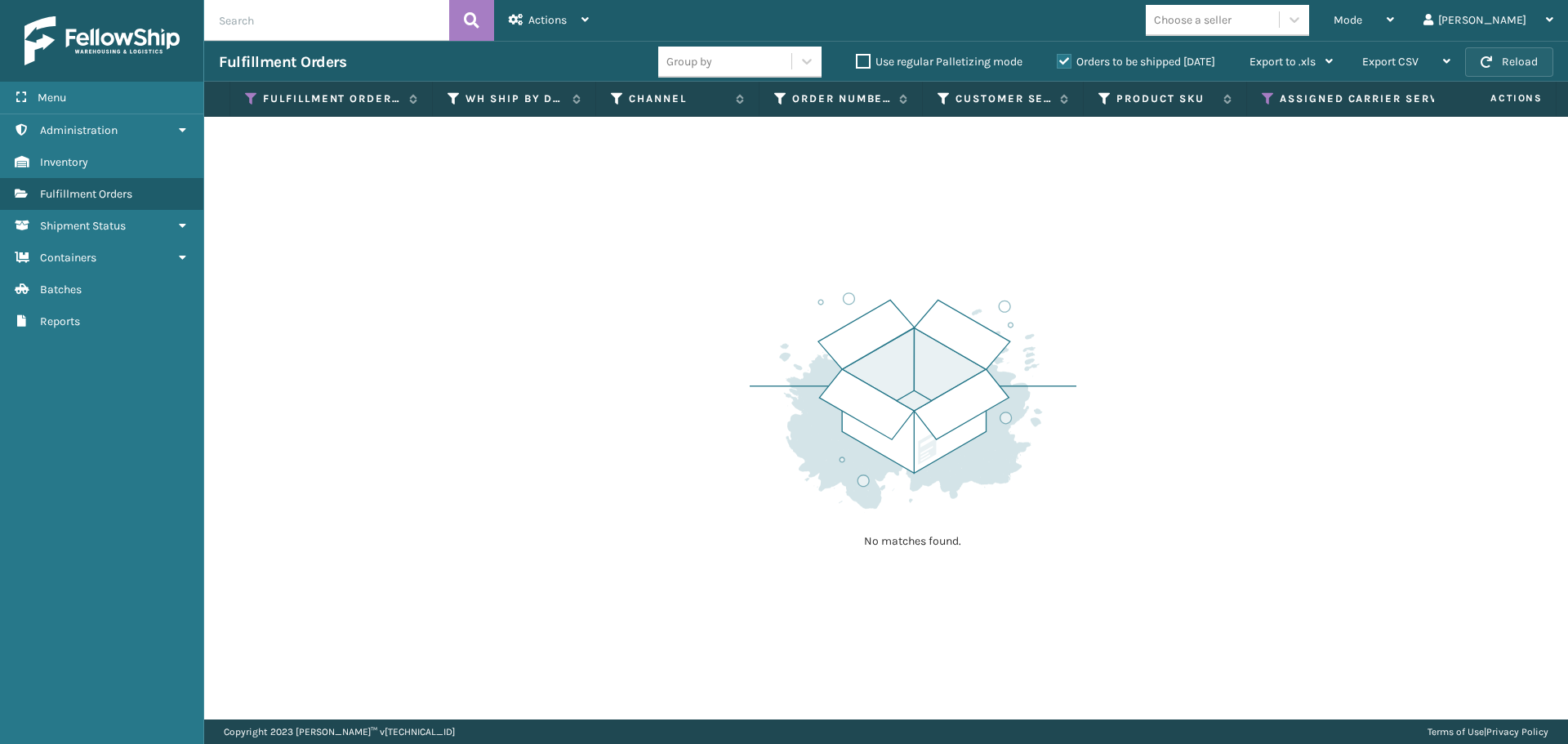
click at [1484, 58] on span "button" at bounding box center [1486, 61] width 11 height 11
click at [1063, 56] on label "Orders to be shipped [DATE]" at bounding box center [1137, 62] width 158 height 14
click at [1057, 56] on input "Orders to be shipped [DATE]" at bounding box center [1057, 58] width 1 height 10
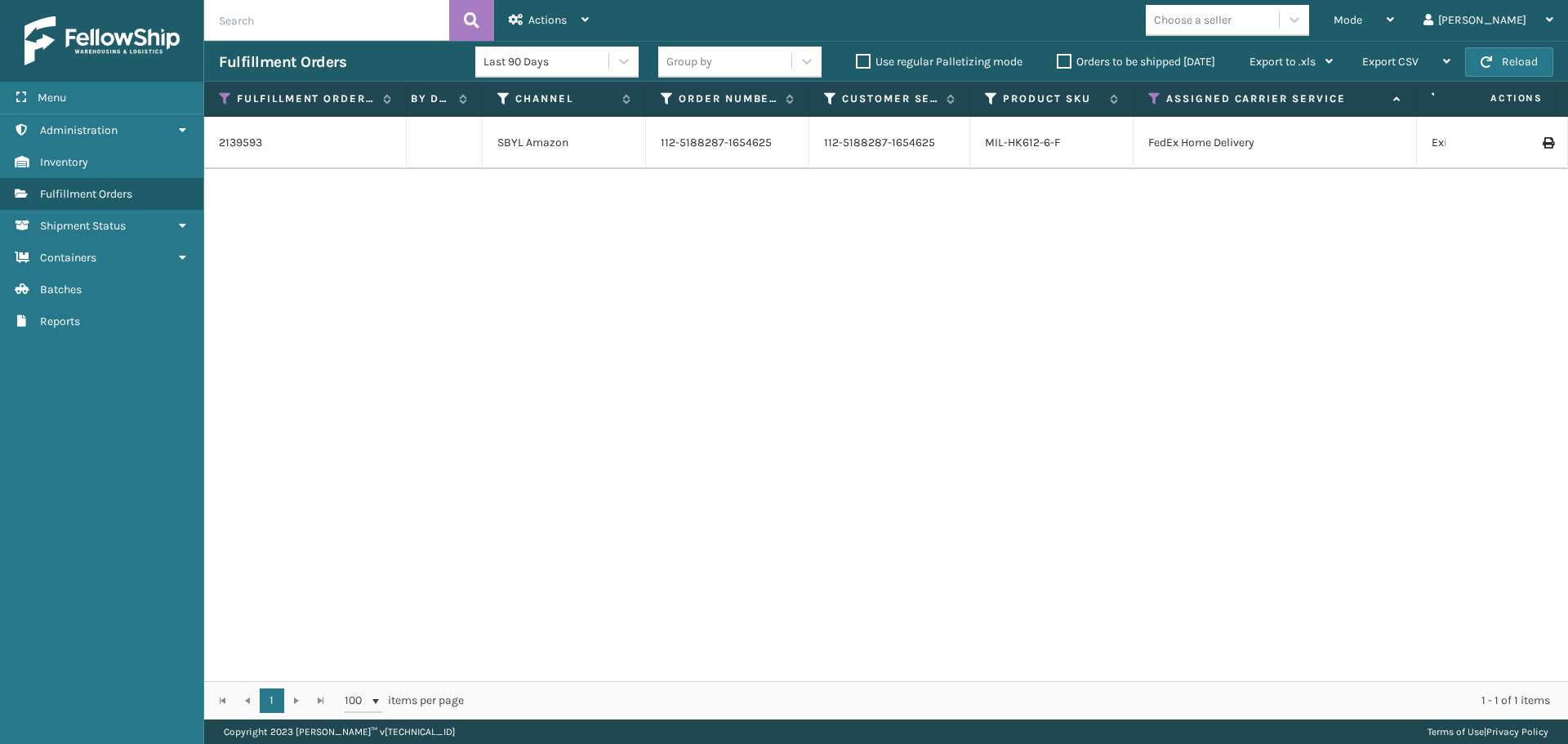
scroll to position [0, 0]
